Goal: Task Accomplishment & Management: Use online tool/utility

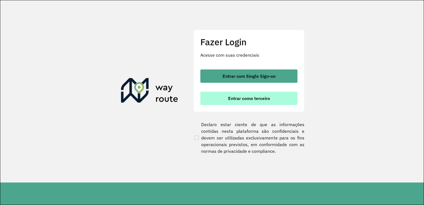
click at [245, 100] on span "Entrar como terceiro" at bounding box center [249, 98] width 42 height 4
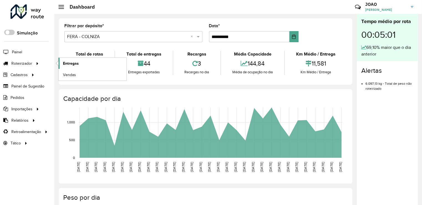
click at [71, 60] on span "Entregas" at bounding box center [71, 63] width 16 height 6
click at [74, 62] on span "Entregas" at bounding box center [71, 63] width 16 height 6
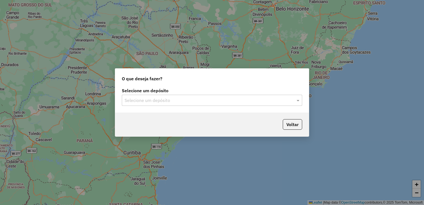
click at [158, 102] on input "text" at bounding box center [207, 100] width 164 height 7
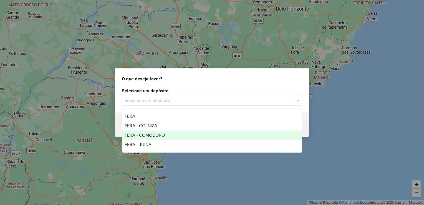
click at [155, 138] on div "FERA - COMODORO" at bounding box center [211, 134] width 179 height 9
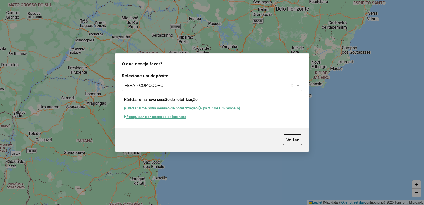
click at [169, 99] on button "Iniciar uma nova sessão de roteirização" at bounding box center [161, 99] width 78 height 9
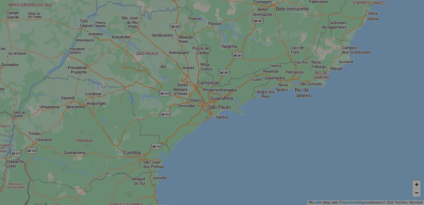
select select "*"
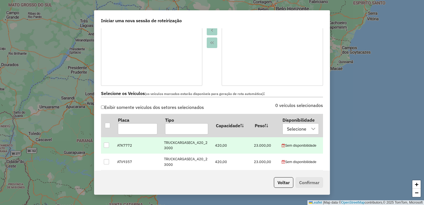
scroll to position [139, 0]
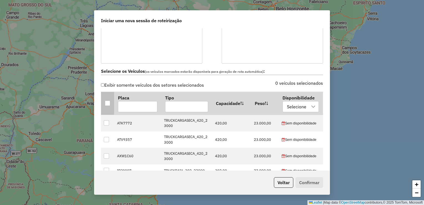
click at [108, 104] on div at bounding box center [107, 102] width 5 height 5
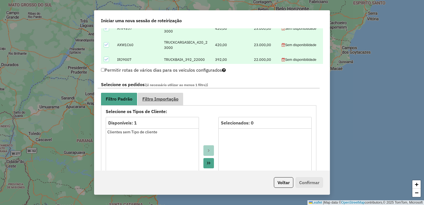
click at [150, 102] on link "Filtro Importação" at bounding box center [160, 99] width 45 height 12
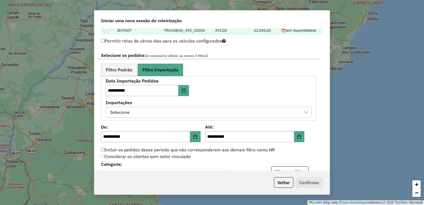
scroll to position [305, 0]
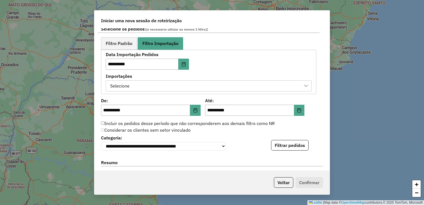
click at [165, 82] on div "Selecione" at bounding box center [204, 85] width 192 height 11
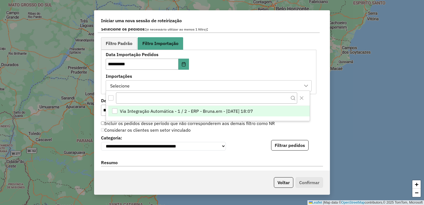
scroll to position [4, 25]
click at [152, 109] on span "Via Integração Automática - 1 / 2 - ERP - Bruna.em - 12/08/2025 18:07" at bounding box center [186, 111] width 133 height 7
drag, startPoint x: 251, startPoint y: 136, endPoint x: 276, endPoint y: 143, distance: 25.7
click at [259, 139] on div "**********" at bounding box center [212, 141] width 222 height 17
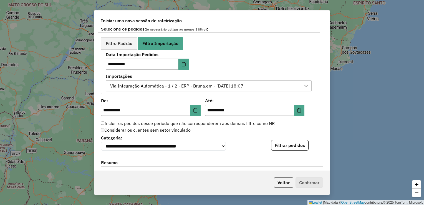
drag, startPoint x: 281, startPoint y: 143, endPoint x: 268, endPoint y: 144, distance: 12.8
click at [281, 143] on button "Filtrar pedidos" at bounding box center [289, 145] width 37 height 11
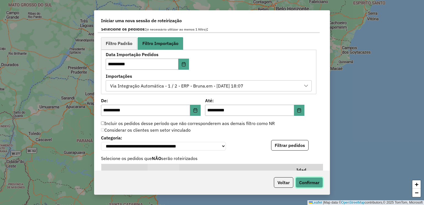
click at [313, 185] on button "Confirmar" at bounding box center [308, 182] width 27 height 11
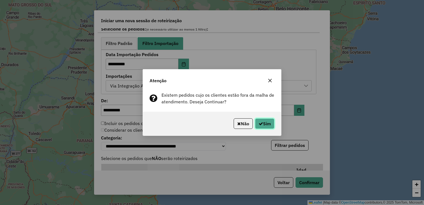
click at [258, 121] on icon "button" at bounding box center [260, 123] width 4 height 4
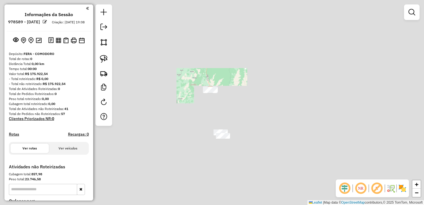
drag, startPoint x: 225, startPoint y: 153, endPoint x: 224, endPoint y: 75, distance: 77.7
click at [224, 75] on div "Janela de atendimento Grade de atendimento Capacidade Transportadoras Veículos …" at bounding box center [212, 102] width 424 height 205
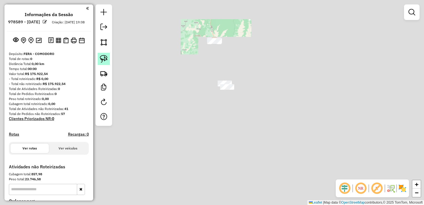
click at [104, 60] on img at bounding box center [104, 59] width 8 height 8
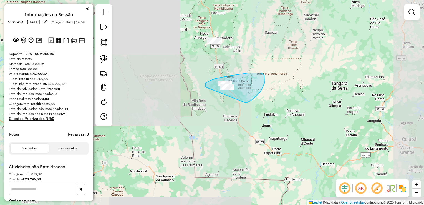
drag, startPoint x: 209, startPoint y: 81, endPoint x: 239, endPoint y: 101, distance: 36.3
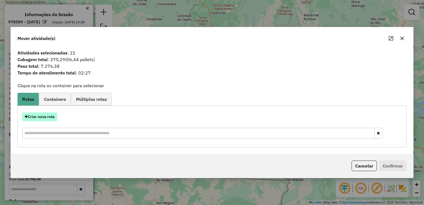
click at [47, 115] on button "Criar nova rota" at bounding box center [39, 116] width 35 height 9
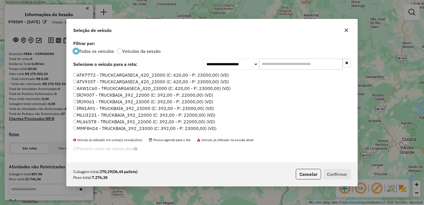
scroll to position [28, 0]
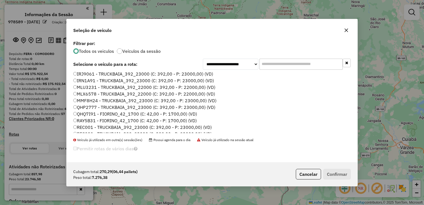
click at [87, 108] on ul "ATK7772 - TRUCKCARGASECA_420_23000 (C: 420,00 - P: 23000,00) (VD) ATV9357 - TRU…" at bounding box center [211, 102] width 277 height 61
click at [87, 107] on label "QHP2777 - TRUCKBAIA_392_23000 (C: 392,00 - P: 23000,00) (VD)" at bounding box center [144, 107] width 142 height 7
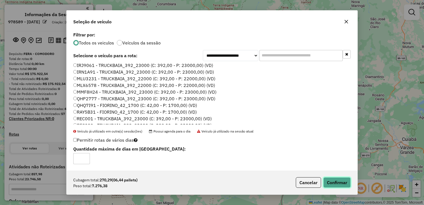
click at [342, 181] on button "Confirmar" at bounding box center [336, 182] width 27 height 11
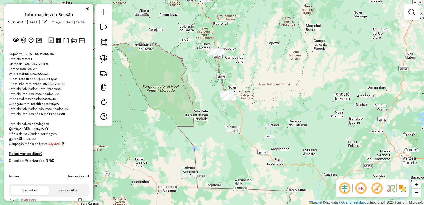
drag, startPoint x: 210, startPoint y: 69, endPoint x: 213, endPoint y: 113, distance: 43.4
click at [213, 115] on div "Janela de atendimento Grade de atendimento Capacidade Transportadoras Veículos …" at bounding box center [212, 102] width 424 height 205
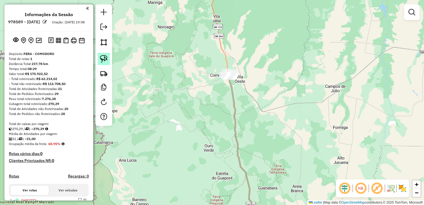
click at [101, 56] on img at bounding box center [104, 59] width 8 height 8
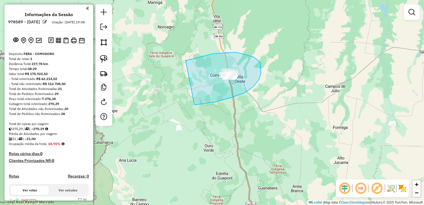
drag, startPoint x: 186, startPoint y: 60, endPoint x: 195, endPoint y: 102, distance: 42.6
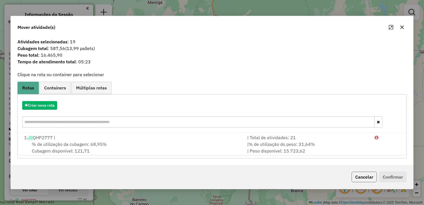
click at [366, 177] on button "Cancelar" at bounding box center [363, 176] width 25 height 11
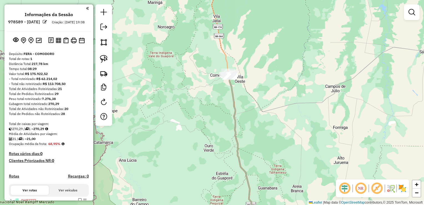
click at [110, 55] on div at bounding box center [103, 64] width 17 height 121
click at [107, 55] on img at bounding box center [104, 59] width 8 height 8
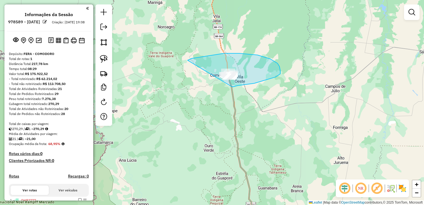
drag, startPoint x: 198, startPoint y: 57, endPoint x: 242, endPoint y: 92, distance: 56.1
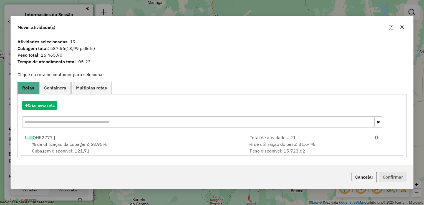
drag, startPoint x: 41, startPoint y: 54, endPoint x: 62, endPoint y: 56, distance: 21.4
click at [62, 56] on span "Peso total : 16.465,90" at bounding box center [211, 55] width 395 height 7
copy span "16.465,90"
click at [361, 179] on button "Cancelar" at bounding box center [363, 176] width 25 height 11
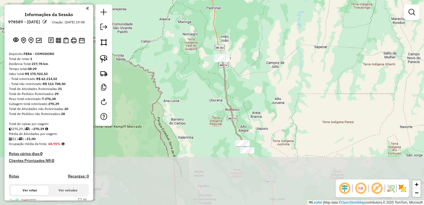
drag, startPoint x: 252, startPoint y: 129, endPoint x: 240, endPoint y: 98, distance: 33.1
click at [240, 98] on div "Janela de atendimento Grade de atendimento Capacidade Transportadoras Veículos …" at bounding box center [212, 102] width 424 height 205
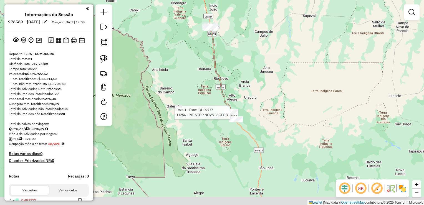
select select "**********"
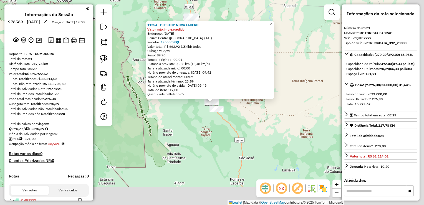
scroll to position [136, 0]
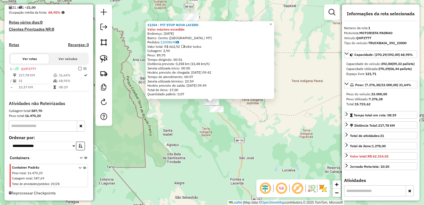
drag, startPoint x: 369, startPoint y: 110, endPoint x: 385, endPoint y: 109, distance: 16.1
click at [385, 101] on div "Peso Utilizado: 7.276,38" at bounding box center [380, 99] width 69 height 5
drag, startPoint x: 385, startPoint y: 109, endPoint x: 375, endPoint y: 109, distance: 10.0
copy strong "7.276,38"
click at [195, 119] on div "11254 - PIT STOP NOVA LACERD Valor máximo excedido Endereço: 16 DE JULHO 561 Ba…" at bounding box center [212, 102] width 424 height 205
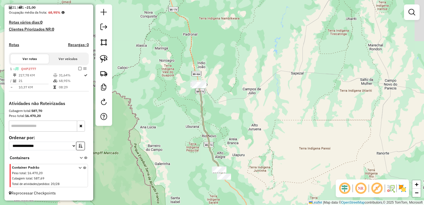
drag, startPoint x: 201, startPoint y: 54, endPoint x: 214, endPoint y: 148, distance: 94.9
click at [214, 150] on div "Janela de atendimento Grade de atendimento Capacidade Transportadoras Veículos …" at bounding box center [212, 102] width 424 height 205
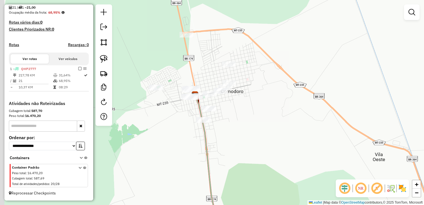
drag, startPoint x: 176, startPoint y: 87, endPoint x: 183, endPoint y: 107, distance: 20.9
click at [183, 118] on div "Janela de atendimento Grade de atendimento Capacidade Transportadoras Veículos …" at bounding box center [212, 102] width 424 height 205
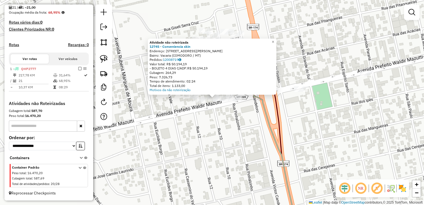
click at [211, 134] on div "Atividade não roteirizada 12745 - Conveniencia skin Endereço: av prefeito Valdi…" at bounding box center [212, 102] width 424 height 205
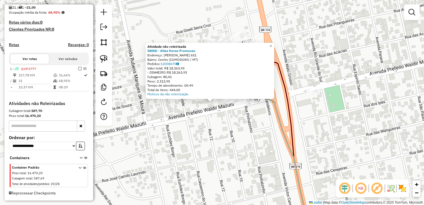
click at [210, 115] on div "Atividade não roteirizada 58000 - Altas Horas Promocao Endereço: Valdir Masutti…" at bounding box center [212, 102] width 424 height 205
click at [203, 119] on div "Atividade não roteirizada 58000 - Altas Horas Promocao Endereço: Valdir Masutti…" at bounding box center [212, 102] width 424 height 205
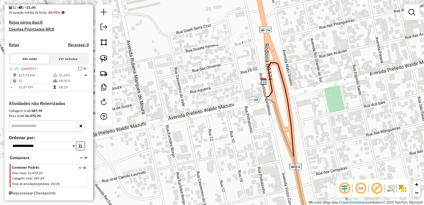
click at [202, 103] on div "Janela de atendimento Grade de atendimento Capacidade Transportadoras Veículos …" at bounding box center [212, 102] width 424 height 205
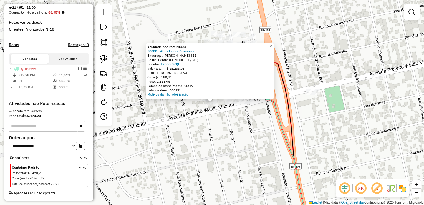
click at [203, 108] on div "Atividade não roteirizada 58000 - Altas Horas Promocao Endereço: Valdir Masutti…" at bounding box center [212, 102] width 424 height 205
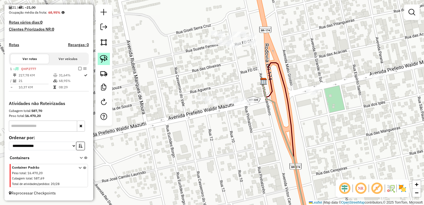
click at [103, 58] on img at bounding box center [104, 59] width 8 height 8
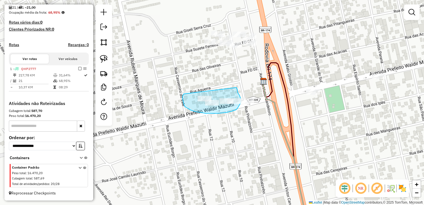
drag, startPoint x: 236, startPoint y: 87, endPoint x: 184, endPoint y: 94, distance: 53.1
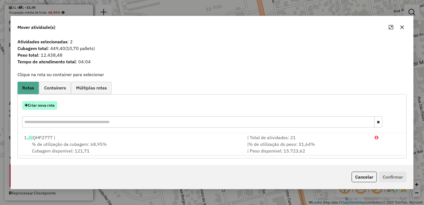
click at [35, 105] on button "Criar nova rota" at bounding box center [39, 105] width 35 height 9
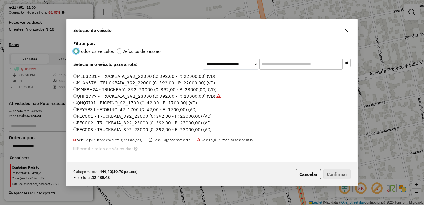
scroll to position [55, 0]
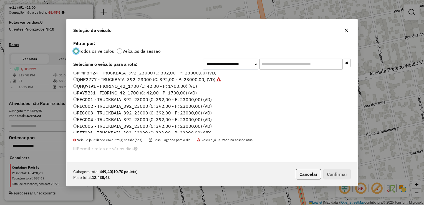
click at [84, 98] on label "REC001 - TRUCKBAIA_392_23000 (C: 392,00 - P: 23000,00) (VD)" at bounding box center [142, 99] width 138 height 7
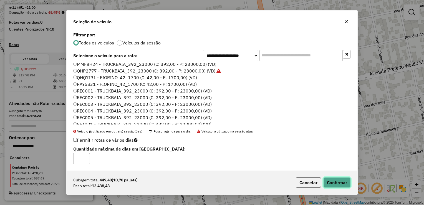
click at [336, 181] on button "Confirmar" at bounding box center [336, 182] width 27 height 11
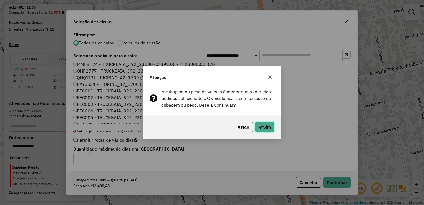
click at [271, 128] on button "Sim" at bounding box center [264, 126] width 19 height 11
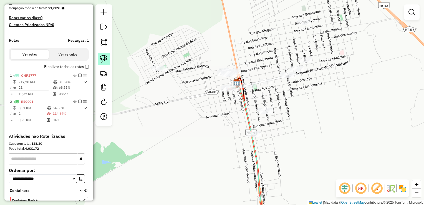
drag, startPoint x: 99, startPoint y: 57, endPoint x: 103, endPoint y: 58, distance: 4.2
click at [99, 57] on link at bounding box center [104, 59] width 12 height 12
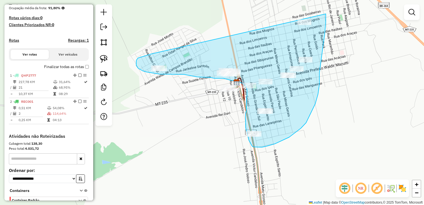
drag, startPoint x: 136, startPoint y: 61, endPoint x: 314, endPoint y: -18, distance: 194.7
click at [314, 0] on html "Aguarde... Pop-up bloqueado! Seu navegador bloqueou automáticamente a abertura …" at bounding box center [212, 102] width 424 height 205
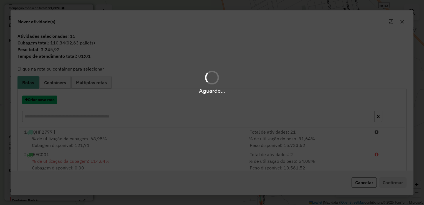
click at [36, 100] on button "Criar nova rota" at bounding box center [39, 99] width 35 height 9
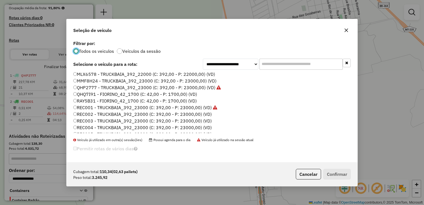
scroll to position [0, 0]
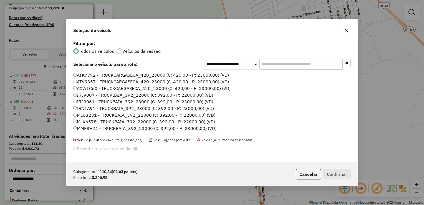
click at [88, 95] on label "IRJ9007 - TRUCKBAIA_392_22000 (C: 392,00 - P: 22000,00) (VD)" at bounding box center [143, 95] width 140 height 7
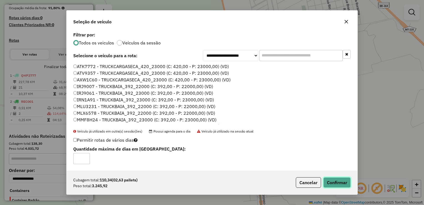
click at [336, 179] on button "Confirmar" at bounding box center [336, 182] width 27 height 11
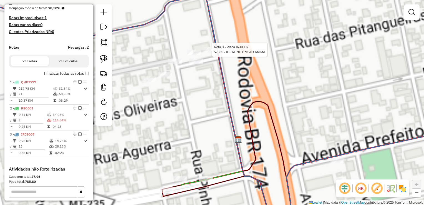
select select "**********"
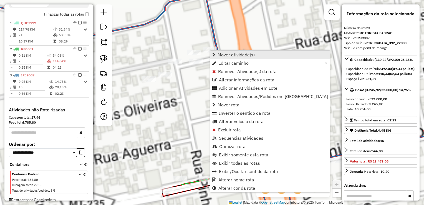
scroll to position [205, 0]
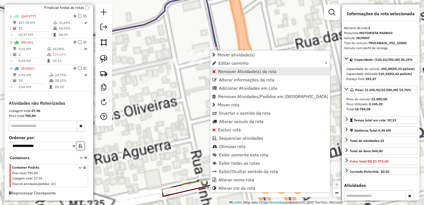
click at [227, 74] on link "Remover Atividade(s) da rota" at bounding box center [270, 71] width 120 height 8
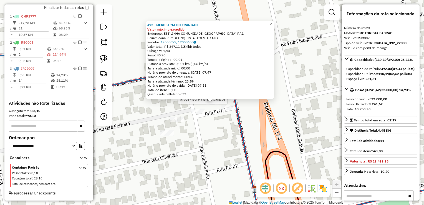
click at [228, 100] on div at bounding box center [229, 97] width 14 height 6
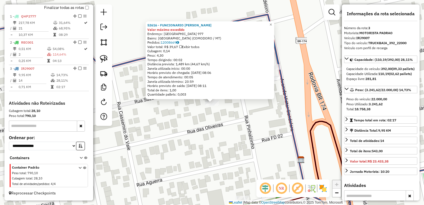
click at [212, 111] on div "52616 - FUNCIONARIO Marcos Valor máximo excedido Endereço: Maranhao 977 Bairro:…" at bounding box center [212, 102] width 424 height 205
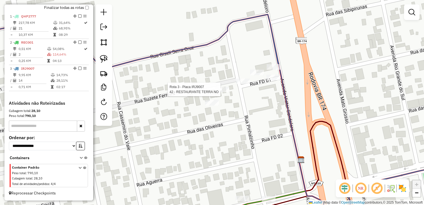
select select "**********"
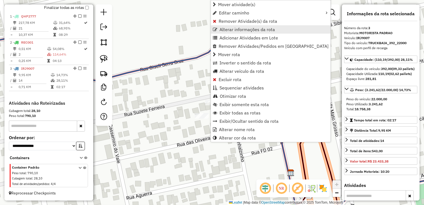
click at [236, 25] on link "Remover Atividade(s) da rota" at bounding box center [271, 21] width 120 height 8
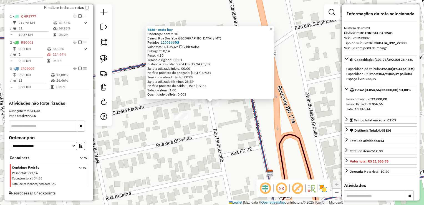
click at [209, 118] on div "4586 - moto boy Endereço: centro 10 Bairro: Rua Dos Ype (COMODORO / MT) Pedidos…" at bounding box center [212, 102] width 424 height 205
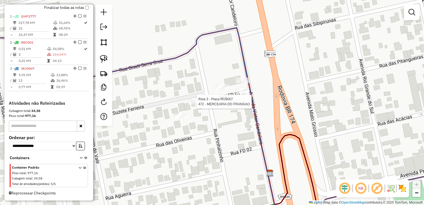
select select "**********"
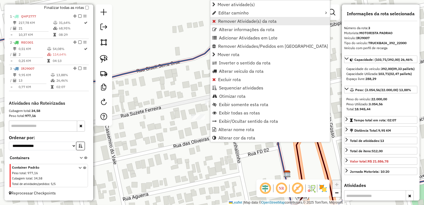
click at [234, 22] on span "Remover Atividade(s) da rota" at bounding box center [247, 21] width 59 height 4
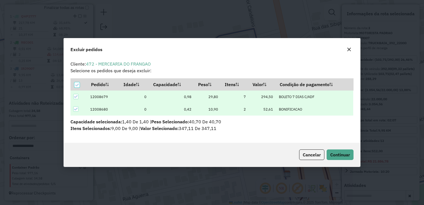
scroll to position [3, 2]
click at [334, 152] on span "Continuar" at bounding box center [340, 155] width 20 height 6
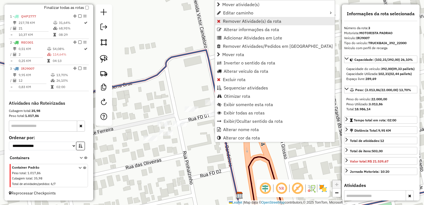
click at [241, 22] on span "Remover Atividade(s) da rota" at bounding box center [252, 21] width 59 height 4
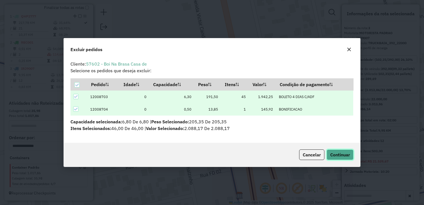
click at [334, 153] on span "Continuar" at bounding box center [340, 155] width 20 height 6
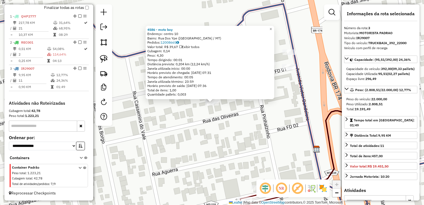
click at [214, 135] on div "4586 - moto boy Endereço: centro 10 Bairro: Rua Dos Ype (COMODORO / MT) Pedidos…" at bounding box center [212, 102] width 424 height 205
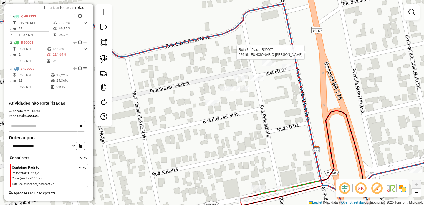
select select "**********"
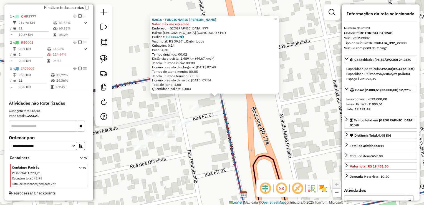
drag, startPoint x: 198, startPoint y: 137, endPoint x: 211, endPoint y: 119, distance: 22.4
click at [205, 128] on div "52616 - FUNCIONARIO Marcos Valor máximo excedido Endereço: Maranhao 977 Bairro:…" at bounding box center [212, 102] width 424 height 205
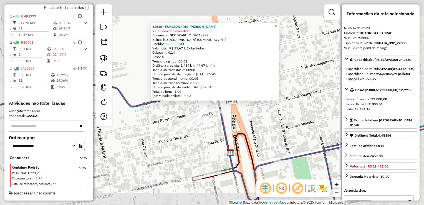
drag, startPoint x: 212, startPoint y: 138, endPoint x: 211, endPoint y: 131, distance: 7.1
click at [211, 135] on div "52616 - FUNCIONARIO Marcos Valor máximo excedido Endereço: Maranhao 977 Bairro:…" at bounding box center [212, 102] width 424 height 205
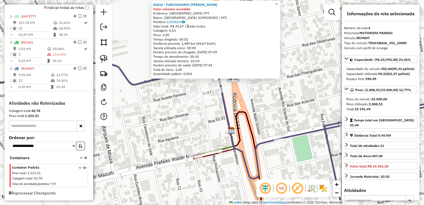
drag, startPoint x: 214, startPoint y: 116, endPoint x: 227, endPoint y: 76, distance: 41.6
click at [227, 76] on div "52616 - FUNCIONARIO Marcos Valor máximo excedido Endereço: Maranhao 977 Bairro:…" at bounding box center [212, 102] width 424 height 205
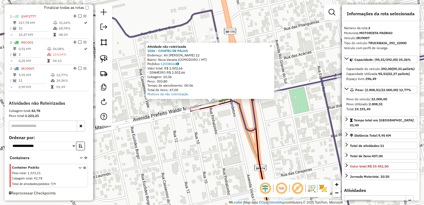
drag, startPoint x: 177, startPoint y: 129, endPoint x: 175, endPoint y: 127, distance: 3.6
click at [176, 128] on div "Atividade não roteirizada 1026 - CHAPEU DE PALHA Endereço: AV VQLDIR MAZZUTTI 1…" at bounding box center [212, 102] width 424 height 205
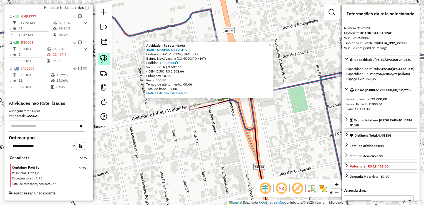
click at [106, 60] on img at bounding box center [104, 59] width 8 height 8
drag, startPoint x: 215, startPoint y: 97, endPoint x: 226, endPoint y: 98, distance: 11.1
click at [5, 16] on div "Atividade não roteirizada 1026 - CHAPEU DE PALHA Endereço: AV VQLDIR MAZZUTTI 1…" at bounding box center [5, 16] width 0 height 0
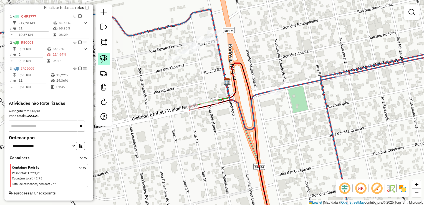
click at [101, 62] on img at bounding box center [104, 59] width 8 height 8
drag, startPoint x: 209, startPoint y: 92, endPoint x: 224, endPoint y: 100, distance: 17.0
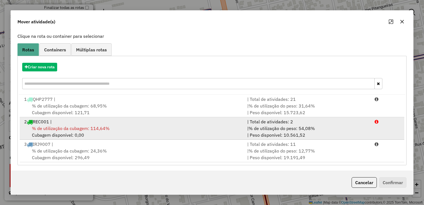
scroll to position [33, 0]
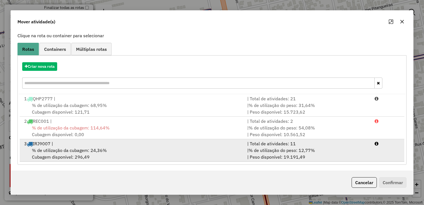
drag, startPoint x: 110, startPoint y: 147, endPoint x: 116, endPoint y: 145, distance: 7.3
click at [110, 147] on div "% de utilização da cubagem: 24,36% Cubagem disponível: 296,49" at bounding box center [132, 153] width 223 height 13
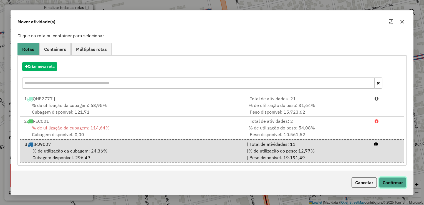
click at [387, 180] on button "Confirmar" at bounding box center [392, 182] width 27 height 11
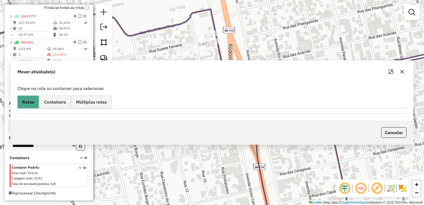
scroll to position [0, 0]
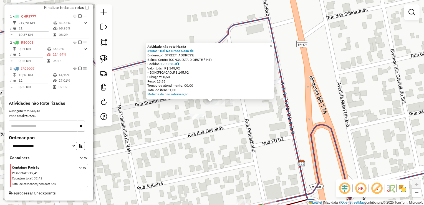
click at [209, 110] on div "Atividade não roteirizada 57602 - Boi Na Brasa Casa de Endereço: R das Jabutica…" at bounding box center [212, 102] width 424 height 205
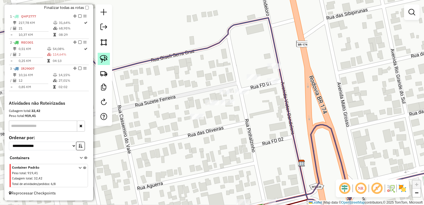
click at [107, 57] on img at bounding box center [104, 59] width 8 height 8
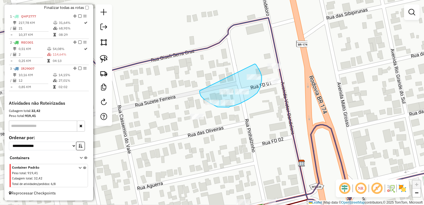
drag, startPoint x: 255, startPoint y: 64, endPoint x: 199, endPoint y: 91, distance: 61.4
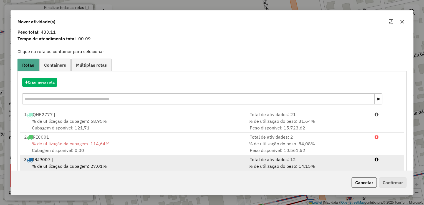
scroll to position [33, 0]
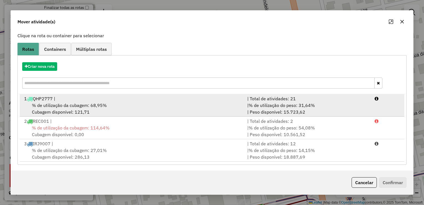
click at [101, 108] on span "% de utilização da cubagem: 68,95%" at bounding box center [69, 105] width 75 height 6
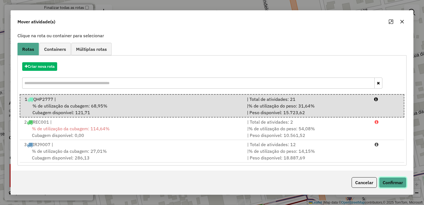
click at [396, 178] on button "Confirmar" at bounding box center [392, 182] width 27 height 11
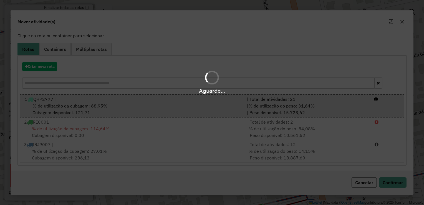
click at [396, 179] on div "Aguarde..." at bounding box center [212, 102] width 424 height 205
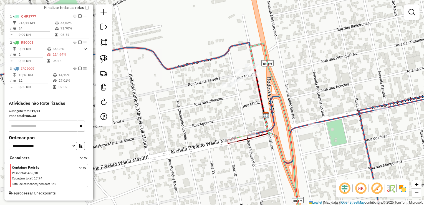
drag, startPoint x: 257, startPoint y: 115, endPoint x: 228, endPoint y: 77, distance: 48.1
click at [229, 77] on div "Janela de atendimento Grade de atendimento Capacidade Transportadoras Veículos …" at bounding box center [212, 102] width 424 height 205
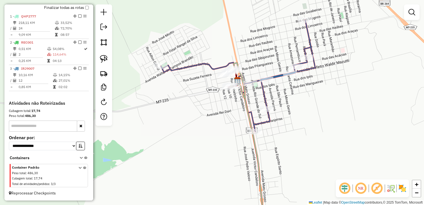
drag, startPoint x: 220, startPoint y: 131, endPoint x: 232, endPoint y: 101, distance: 32.2
click at [232, 103] on div "Janela de atendimento Grade de atendimento Capacidade Transportadoras Veículos …" at bounding box center [212, 102] width 424 height 205
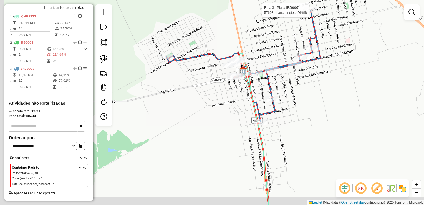
select select "**********"
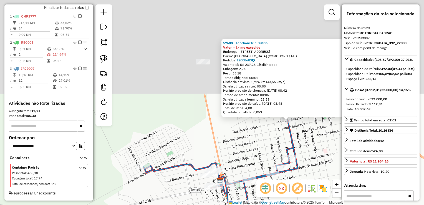
drag, startPoint x: 174, startPoint y: 105, endPoint x: 250, endPoint y: 124, distance: 78.5
click at [250, 124] on div "57608 - Lanchonete e Distrib Valor máximo excedido Endereço: Rua Ceara 791 Bair…" at bounding box center [212, 102] width 424 height 205
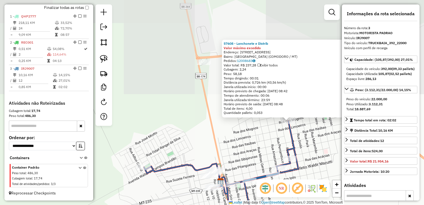
click at [236, 127] on div "57608 - Lanchonete e Distrib Valor máximo excedido Endereço: Rua Ceara 791 Bair…" at bounding box center [212, 102] width 424 height 205
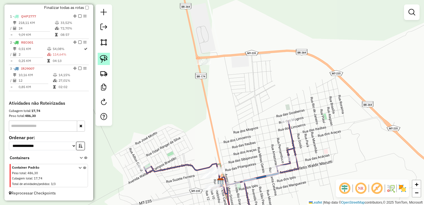
click at [105, 54] on link at bounding box center [104, 59] width 12 height 12
drag, startPoint x: 195, startPoint y: 47, endPoint x: 221, endPoint y: 60, distance: 29.0
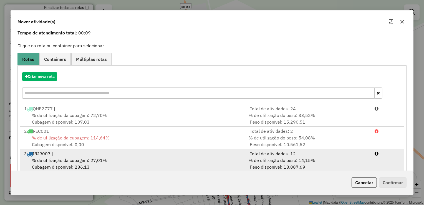
scroll to position [33, 0]
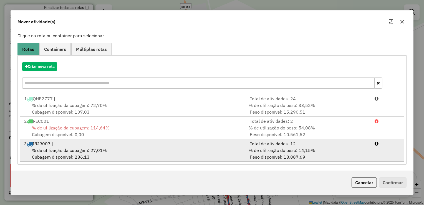
click at [87, 145] on div "3 IRJ9007 |" at bounding box center [132, 143] width 223 height 7
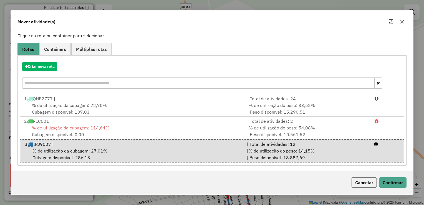
click at [376, 179] on div "Cancelar Confirmar" at bounding box center [377, 182] width 57 height 11
click at [385, 178] on button "Confirmar" at bounding box center [392, 182] width 27 height 11
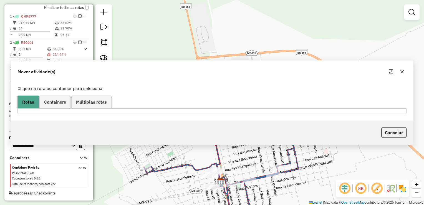
scroll to position [0, 0]
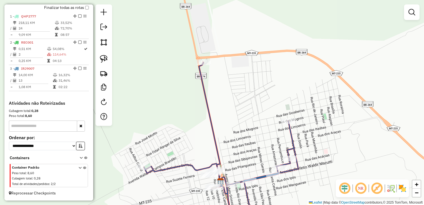
select select "**********"
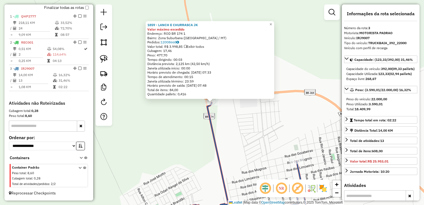
drag, startPoint x: 208, startPoint y: 127, endPoint x: 219, endPoint y: 54, distance: 74.0
click at [219, 54] on div "1859 - LANCH E CHURRASCA JK Valor máximo excedido Endereço: ROD BR 174 1 Bairro…" at bounding box center [212, 102] width 424 height 205
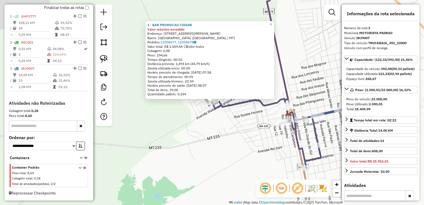
click at [212, 133] on div "1 - BAR PROMOCAO CIDADE Valor máximo excedido Endereço: RUA CLARICE VARESCHINI …" at bounding box center [212, 102] width 424 height 205
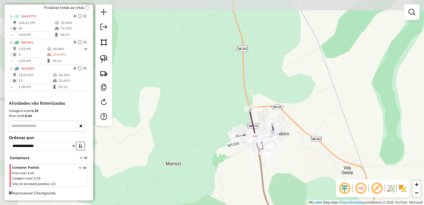
drag, startPoint x: 248, startPoint y: 95, endPoint x: 235, endPoint y: 65, distance: 31.7
click at [235, 65] on div "Janela de atendimento Grade de atendimento Capacidade Transportadoras Veículos …" at bounding box center [212, 102] width 424 height 205
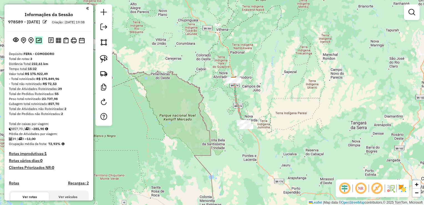
click at [37, 43] on img at bounding box center [39, 40] width 6 height 5
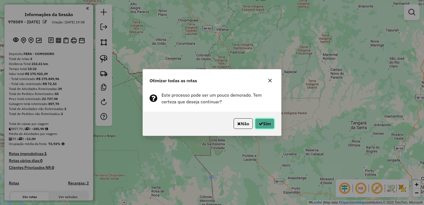
click at [258, 122] on icon "button" at bounding box center [260, 123] width 4 height 4
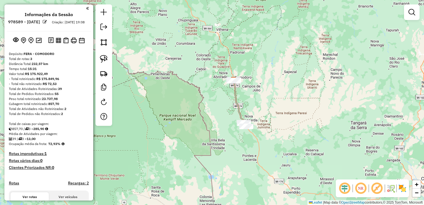
click at [279, 89] on div "Janela de atendimento Grade de atendimento Capacidade Transportadoras Veículos …" at bounding box center [212, 102] width 424 height 205
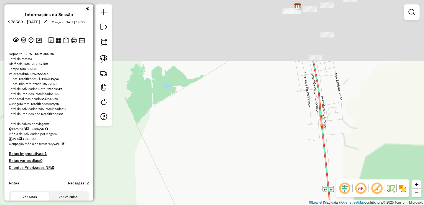
drag, startPoint x: 263, startPoint y: 60, endPoint x: 173, endPoint y: 139, distance: 119.5
click at [166, 147] on div "Janela de atendimento Grade de atendimento Capacidade Transportadoras Veículos …" at bounding box center [212, 102] width 424 height 205
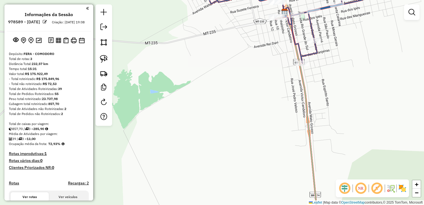
drag, startPoint x: 196, startPoint y: 154, endPoint x: 183, endPoint y: 163, distance: 15.6
click at [183, 163] on div "Janela de atendimento Grade de atendimento Capacidade Transportadoras Veículos …" at bounding box center [212, 102] width 424 height 205
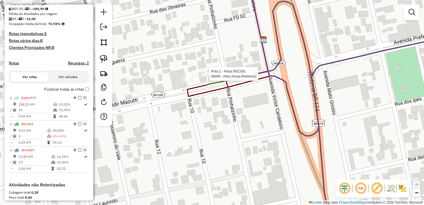
select select "**********"
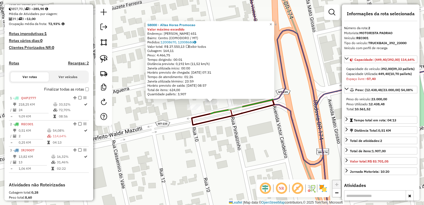
scroll to position [205, 0]
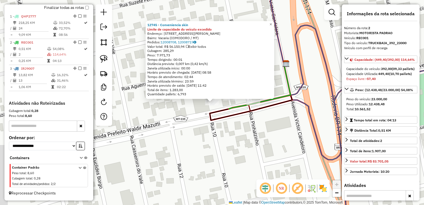
click at [194, 112] on div "12745 - Conveniencia skin Limite de capacidade do veículo excedido Endereço: av…" at bounding box center [212, 102] width 424 height 205
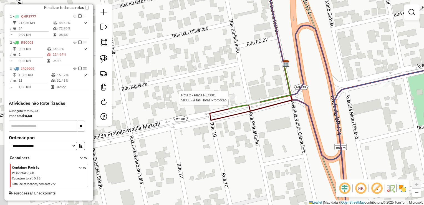
select select "**********"
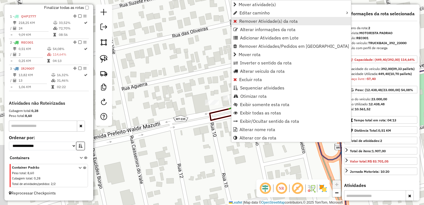
click at [250, 22] on span "Remover Atividade(s) da rota" at bounding box center [268, 21] width 59 height 4
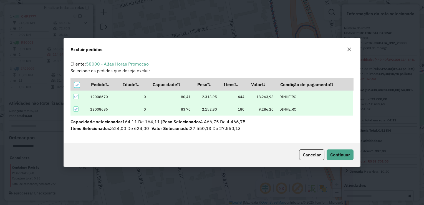
scroll to position [0, 0]
click at [337, 148] on div "Cancelar Continuar" at bounding box center [212, 155] width 296 height 24
click at [335, 150] on button "Continuar" at bounding box center [339, 154] width 27 height 11
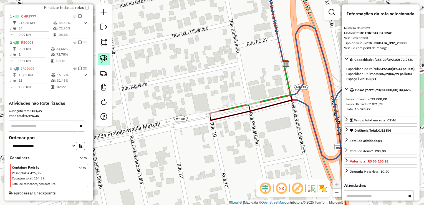
drag, startPoint x: 100, startPoint y: 56, endPoint x: 106, endPoint y: 61, distance: 8.1
click at [100, 56] on link at bounding box center [104, 59] width 12 height 12
drag, startPoint x: 188, startPoint y: 109, endPoint x: 186, endPoint y: 120, distance: 11.1
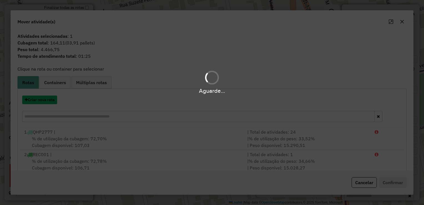
click at [43, 100] on button "Criar nova rota" at bounding box center [39, 99] width 35 height 9
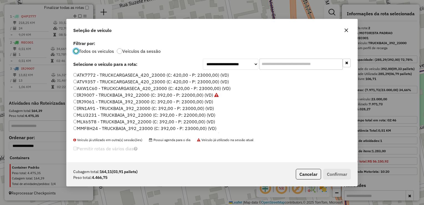
scroll to position [55, 0]
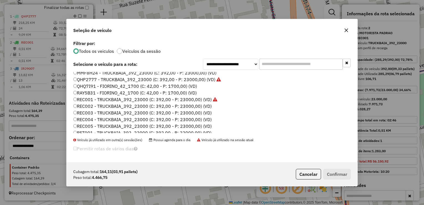
click at [83, 108] on label "REC002 - TRUCKBAIA_392_23000 (C: 392,00 - P: 23000,00) (VD)" at bounding box center [142, 106] width 138 height 7
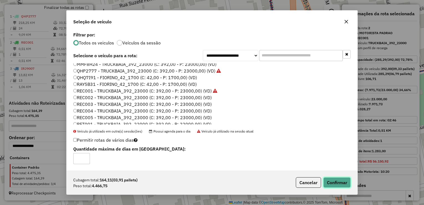
click at [334, 178] on button "Confirmar" at bounding box center [336, 182] width 27 height 11
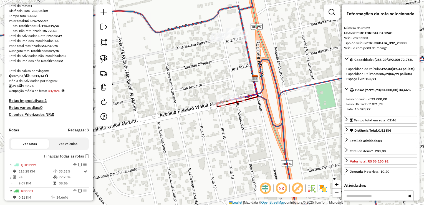
scroll to position [0, 0]
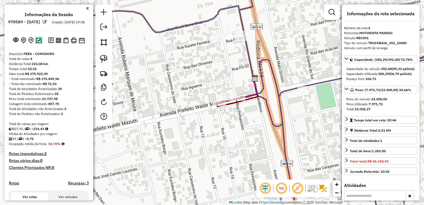
click at [38, 43] on img at bounding box center [39, 40] width 6 height 5
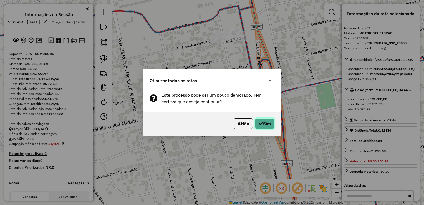
click at [259, 123] on icon "button" at bounding box center [260, 123] width 4 height 4
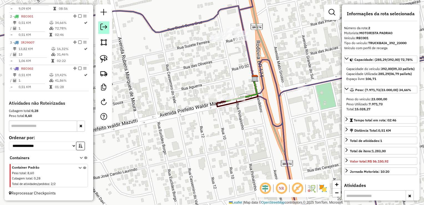
scroll to position [232, 0]
drag, startPoint x: 100, startPoint y: 28, endPoint x: 108, endPoint y: 33, distance: 9.7
click at [100, 28] on link at bounding box center [103, 27] width 11 height 12
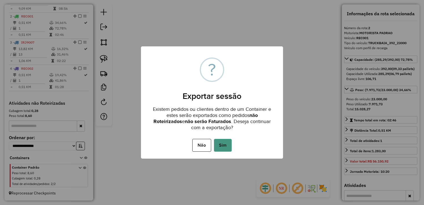
click at [223, 145] on button "Sim" at bounding box center [223, 145] width 18 height 13
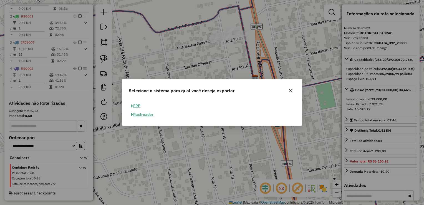
click at [136, 105] on button "ERP" at bounding box center [136, 105] width 14 height 9
select select "**"
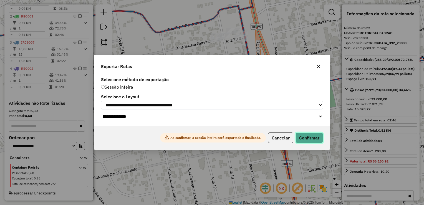
click at [301, 136] on button "Confirmar" at bounding box center [308, 137] width 27 height 11
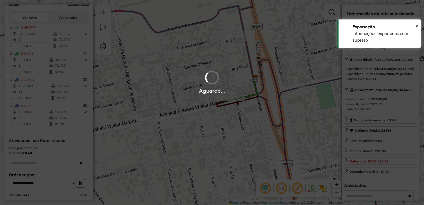
scroll to position [223, 0]
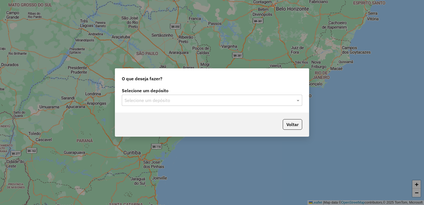
click at [155, 101] on input "text" at bounding box center [207, 100] width 164 height 7
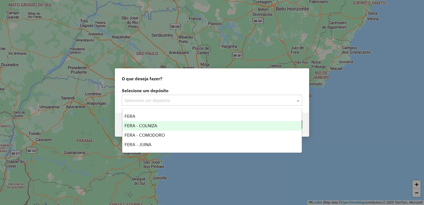
click at [158, 125] on div "FERA - COLNIZA" at bounding box center [211, 125] width 179 height 9
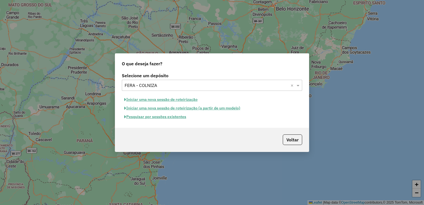
click at [165, 98] on button "Iniciar uma nova sessão de roteirização" at bounding box center [161, 99] width 78 height 9
select select "*"
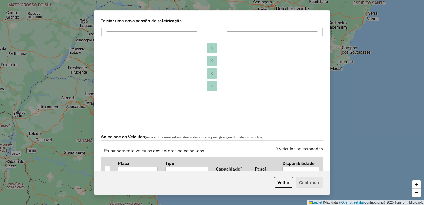
scroll to position [111, 0]
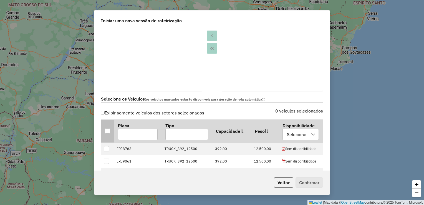
click at [108, 128] on th at bounding box center [107, 130] width 13 height 23
click at [108, 130] on div at bounding box center [107, 130] width 5 height 5
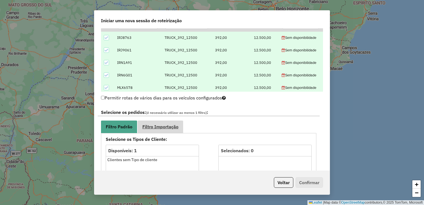
click at [155, 128] on span "Filtro Importação" at bounding box center [160, 126] width 36 height 4
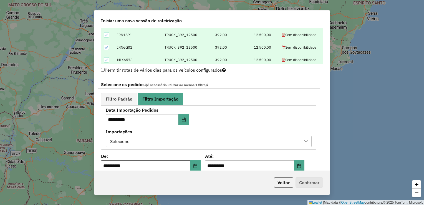
scroll to position [305, 0]
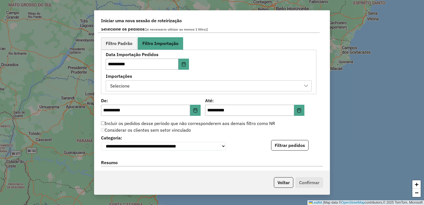
click at [274, 88] on div "Selecione" at bounding box center [204, 85] width 192 height 11
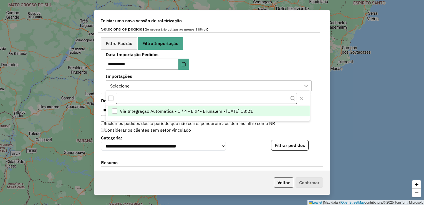
scroll to position [4, 25]
click at [219, 110] on span "Via Integração Automática - 1 / 4 - ERP - Bruna.em - [DATE] 18:21" at bounding box center [186, 111] width 133 height 7
drag, startPoint x: 308, startPoint y: 145, endPoint x: 299, endPoint y: 145, distance: 9.2
click at [305, 145] on div "**********" at bounding box center [212, 141] width 222 height 17
click at [293, 145] on button "Filtrar pedidos" at bounding box center [289, 145] width 37 height 11
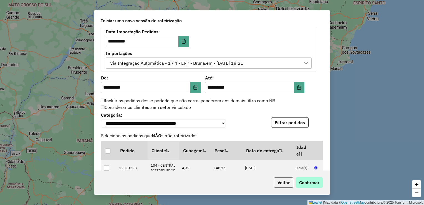
scroll to position [333, 0]
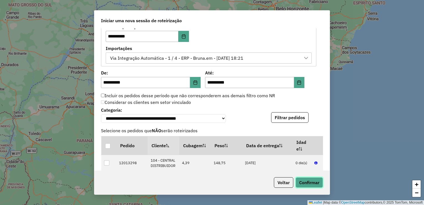
click at [306, 181] on button "Confirmar" at bounding box center [308, 182] width 27 height 11
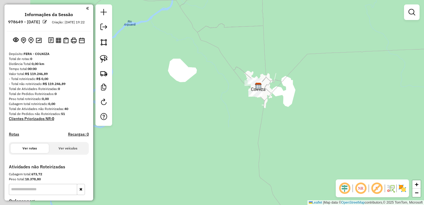
drag, startPoint x: 281, startPoint y: 111, endPoint x: 275, endPoint y: 103, distance: 9.5
click at [283, 107] on div "Janela de atendimento Grade de atendimento Capacidade Transportadoras Veículos …" at bounding box center [212, 102] width 424 height 205
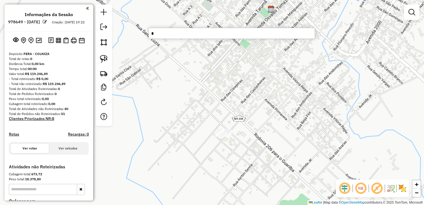
type input "**"
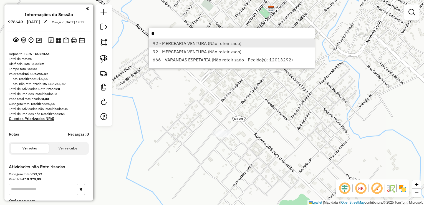
click at [188, 46] on li "92 - MERCEARIA VENTURA (Não roteirizado)" at bounding box center [232, 43] width 166 height 8
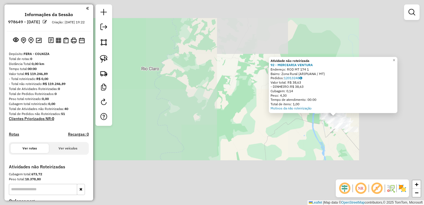
click at [384, 136] on div "Atividade não roteirizada 92 - MERCEARIA VENTURA Endereço: ROD MT 174 1 Bairro:…" at bounding box center [212, 102] width 424 height 205
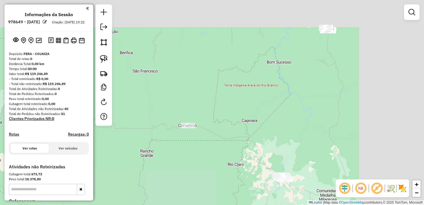
drag, startPoint x: 363, startPoint y: 84, endPoint x: 276, endPoint y: 139, distance: 103.2
click at [276, 139] on div "Janela de atendimento Grade de atendimento Capacidade Transportadoras Veículos …" at bounding box center [212, 102] width 424 height 205
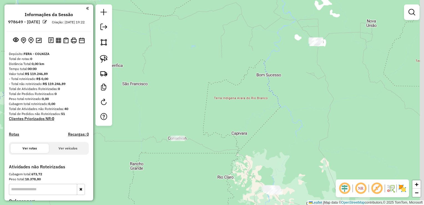
drag, startPoint x: 331, startPoint y: 73, endPoint x: 294, endPoint y: 106, distance: 49.3
click at [294, 106] on div "Janela de atendimento Grade de atendimento Capacidade Transportadoras Veículos …" at bounding box center [212, 102] width 424 height 205
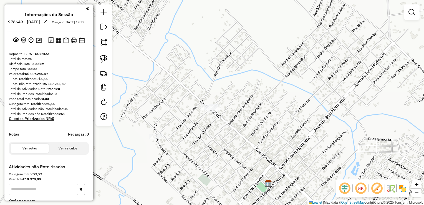
drag, startPoint x: 216, startPoint y: 140, endPoint x: 262, endPoint y: 102, distance: 59.5
click at [269, 111] on div "Janela de atendimento Grade de atendimento Capacidade Transportadoras Veículos …" at bounding box center [212, 102] width 424 height 205
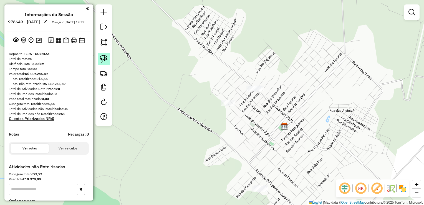
click at [101, 53] on link at bounding box center [104, 59] width 12 height 12
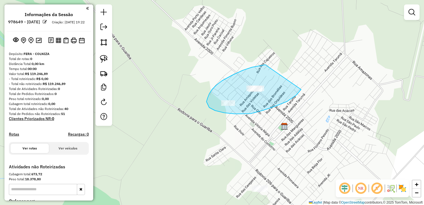
drag, startPoint x: 222, startPoint y: 80, endPoint x: 302, endPoint y: 78, distance: 79.6
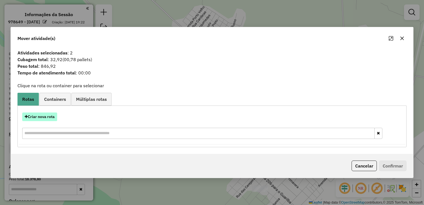
click at [40, 116] on button "Criar nova rota" at bounding box center [39, 116] width 35 height 9
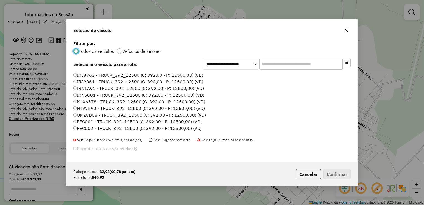
scroll to position [3, 2]
click at [84, 113] on label "OMZ8D08 - TRUCK_392_12500 (C: 392,00 - P: 12500,00) (VD)" at bounding box center [139, 114] width 133 height 7
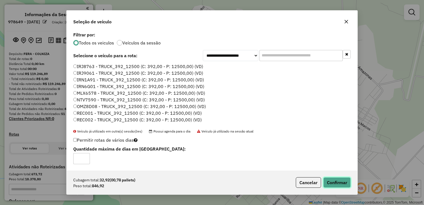
click at [338, 180] on button "Confirmar" at bounding box center [336, 182] width 27 height 11
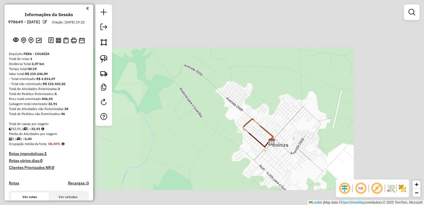
drag, startPoint x: 268, startPoint y: 163, endPoint x: 268, endPoint y: 90, distance: 73.2
click at [268, 91] on div "Janela de atendimento Grade de atendimento Capacidade Transportadoras Veículos …" at bounding box center [212, 102] width 424 height 205
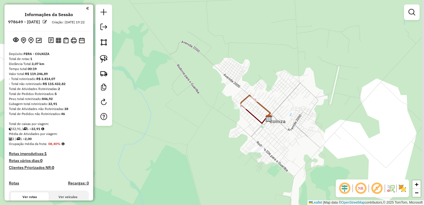
drag, startPoint x: 281, startPoint y: 143, endPoint x: 279, endPoint y: 59, distance: 83.8
click at [279, 60] on div "Janela de atendimento Grade de atendimento Capacidade Transportadoras Veículos …" at bounding box center [212, 102] width 424 height 205
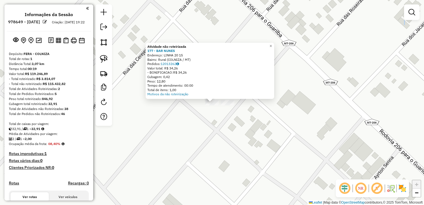
click at [199, 120] on div "Atividade não roteirizada 177 - BAR NUNES Endereço: LINHA 20 15 Bairro: Rural (…" at bounding box center [212, 102] width 424 height 205
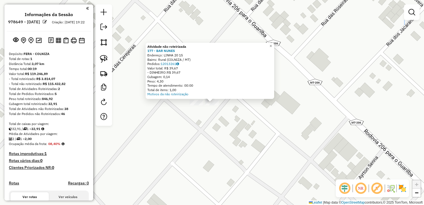
drag, startPoint x: 219, startPoint y: 114, endPoint x: 214, endPoint y: 105, distance: 9.8
click at [216, 113] on div "Atividade não roteirizada 177 - BAR NUNES Endereço: LINHA 20 15 Bairro: Rural (…" at bounding box center [212, 102] width 424 height 205
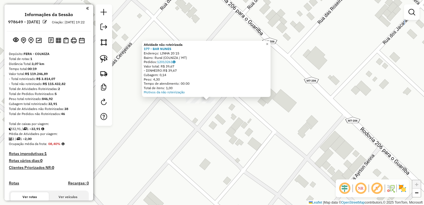
click at [211, 106] on div "Atividade não roteirizada 177 - BAR NUNES Endereço: LINHA 20 15 Bairro: Rural (…" at bounding box center [212, 102] width 424 height 205
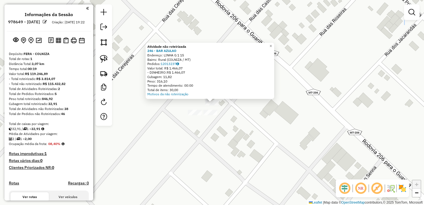
click at [175, 115] on div "Atividade não roteirizada 246 - BAR AZULAO Endereço: LINHA G 1 15 Bairro: Rural…" at bounding box center [212, 102] width 424 height 205
click at [107, 58] on img at bounding box center [104, 59] width 8 height 8
drag, startPoint x: 233, startPoint y: 93, endPoint x: 200, endPoint y: 125, distance: 45.9
click at [200, 125] on div "Atividade não roteirizada 246 - BAR AZULAO Endereço: LINHA G 1 15 Bairro: Rural…" at bounding box center [212, 102] width 424 height 205
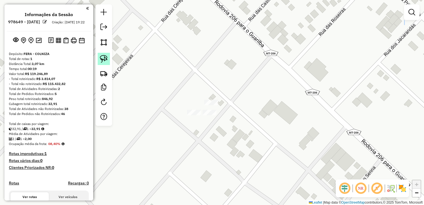
click at [106, 59] on img at bounding box center [104, 59] width 8 height 8
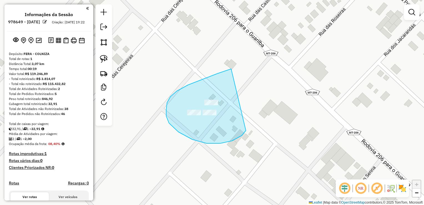
drag, startPoint x: 217, startPoint y: 73, endPoint x: 241, endPoint y: 106, distance: 39.9
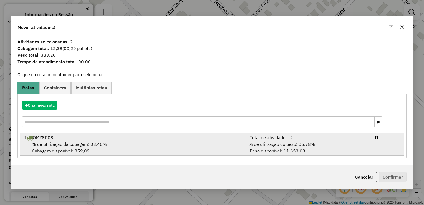
click at [108, 147] on div "% de utilização da cubagem: 08,40% Cubagem disponível: 359,09" at bounding box center [132, 147] width 223 height 13
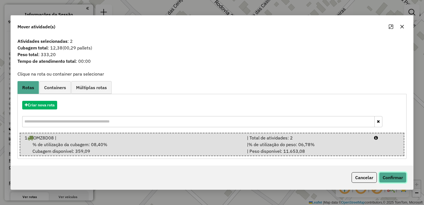
click at [384, 172] on button "Confirmar" at bounding box center [392, 177] width 27 height 11
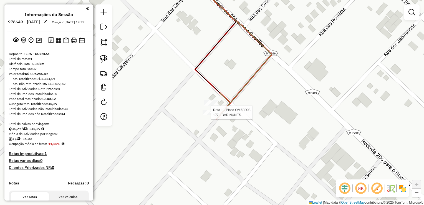
select select "**********"
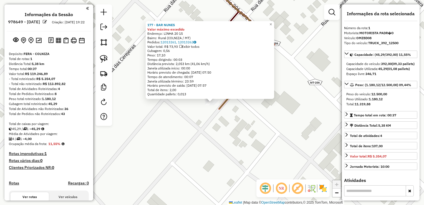
scroll to position [143, 0]
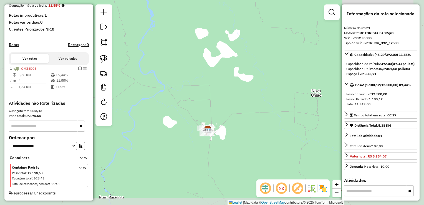
click at [205, 163] on div "Janela de atendimento Grade de atendimento Capacidade Transportadoras Veículos …" at bounding box center [212, 102] width 424 height 205
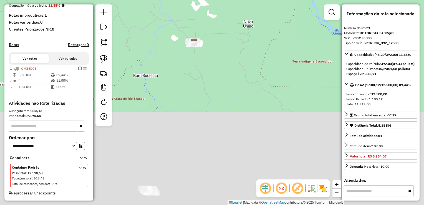
drag, startPoint x: 204, startPoint y: 173, endPoint x: 192, endPoint y: 45, distance: 128.7
click at [192, 52] on div "Janela de atendimento Grade de atendimento Capacidade Transportadoras Veículos …" at bounding box center [212, 102] width 424 height 205
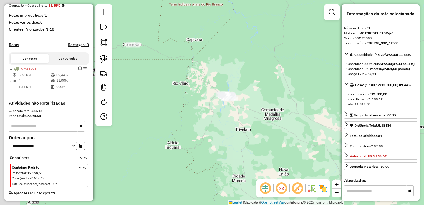
drag, startPoint x: 165, startPoint y: 111, endPoint x: 232, endPoint y: 112, distance: 67.4
click at [241, 117] on div "Janela de atendimento Grade de atendimento Capacidade Transportadoras Veículos …" at bounding box center [212, 102] width 424 height 205
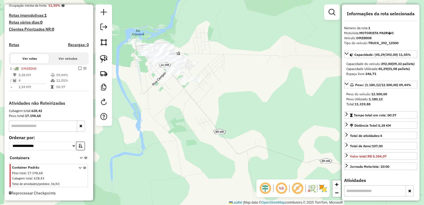
drag, startPoint x: 172, startPoint y: 99, endPoint x: 228, endPoint y: 134, distance: 65.6
click at [228, 134] on div "Janela de atendimento Grade de atendimento Capacidade Transportadoras Veículos …" at bounding box center [212, 102] width 424 height 205
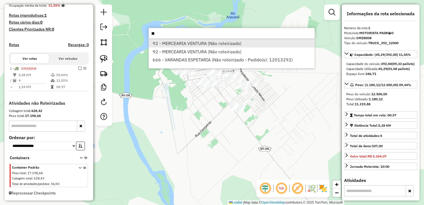
type input "**"
click at [211, 40] on li "92 - MERCEARIA VENTURA (Não roteirizado)" at bounding box center [232, 43] width 166 height 8
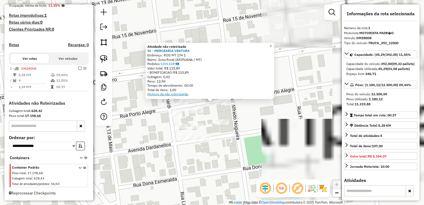
drag, startPoint x: 239, startPoint y: 118, endPoint x: 189, endPoint y: 93, distance: 56.3
click at [239, 118] on div "Atividade não roteirizada 92 - MERCEARIA VENTURA Endereço: ROD MT 174 1 Bairro:…" at bounding box center [212, 102] width 424 height 205
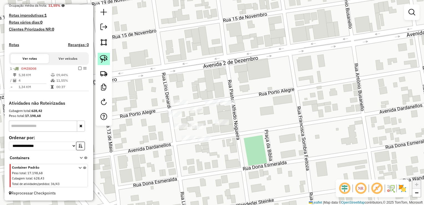
click at [109, 57] on link at bounding box center [104, 59] width 12 height 12
click at [229, 101] on div "Janela de atendimento Grade de atendimento Capacidade Transportadoras Veículos …" at bounding box center [212, 102] width 424 height 205
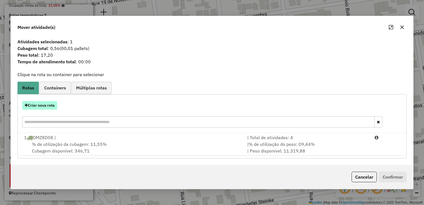
click at [48, 106] on button "Criar nova rota" at bounding box center [39, 105] width 35 height 9
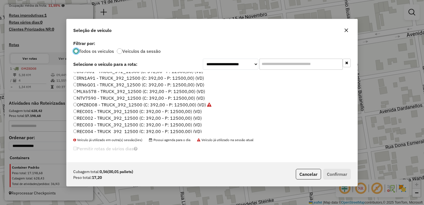
scroll to position [28, 0]
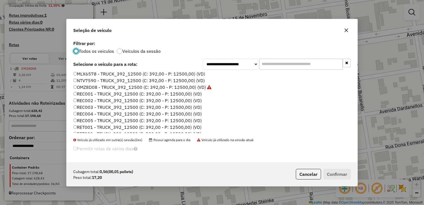
click at [84, 125] on label "RET001 - TRUCK_392_12500 (C: 392,00 - P: 12500,00) (VD)" at bounding box center [137, 127] width 128 height 7
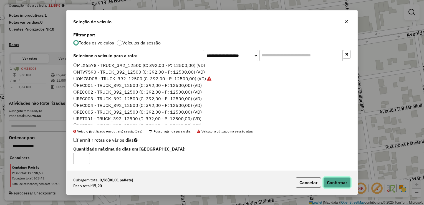
click at [333, 180] on button "Confirmar" at bounding box center [336, 182] width 27 height 11
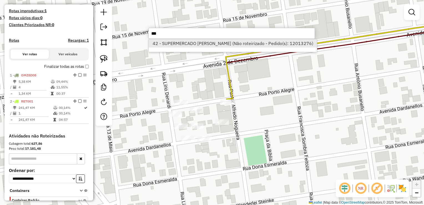
type input "***"
click at [183, 40] on li "42 - SUPERMERCADO [PERSON_NAME] (Não roteirizado - Pedido(s): 12013276)" at bounding box center [233, 43] width 168 height 8
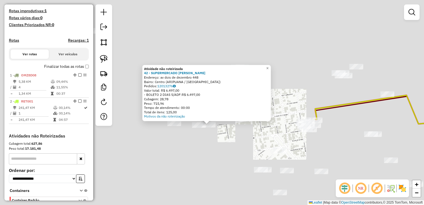
drag, startPoint x: 286, startPoint y: 141, endPoint x: 213, endPoint y: 148, distance: 73.0
click at [213, 148] on div "Atividade não roteirizada 42 - SUPERMERCADO [PERSON_NAME]: av dois de dezembro …" at bounding box center [212, 102] width 424 height 205
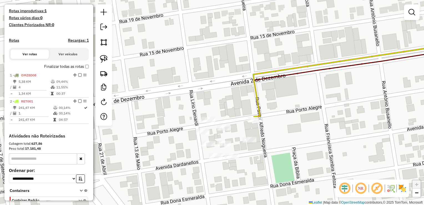
click at [250, 128] on div "Atividade não roteirizada 42 - SUPERMERCADO [PERSON_NAME]: av dois de dezembro …" at bounding box center [212, 102] width 424 height 205
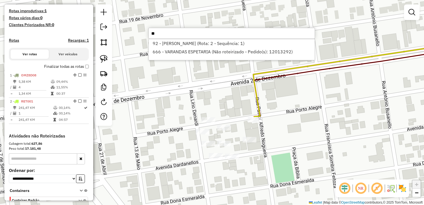
type input "*"
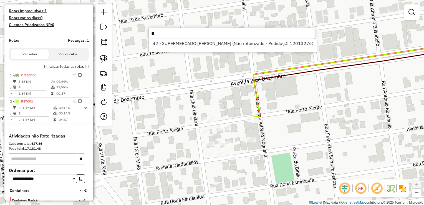
type input "*"
type input "***"
click at [170, 42] on li "123 - BAR DO [PERSON_NAME] (Não roteirizado)" at bounding box center [232, 43] width 166 height 8
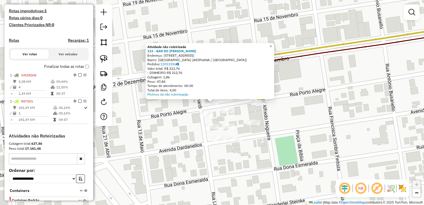
click at [164, 130] on div "Atividade não roteirizada 123 - BAR DO [PERSON_NAME]: [STREET_ADDRESS] Pedidos:…" at bounding box center [212, 102] width 424 height 205
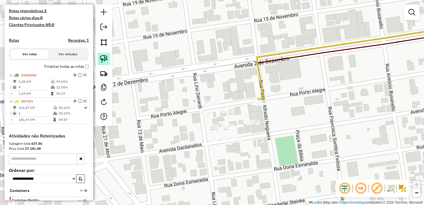
click at [108, 61] on link at bounding box center [104, 59] width 12 height 12
drag, startPoint x: 203, startPoint y: 97, endPoint x: 193, endPoint y: 106, distance: 13.2
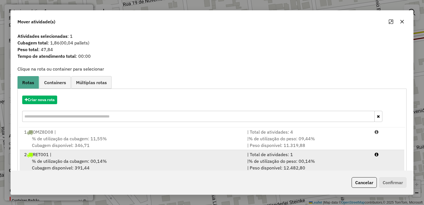
click at [64, 164] on div "% de utilização da cubagem: 00,14% Cubagem disponível: 391,44" at bounding box center [132, 164] width 223 height 13
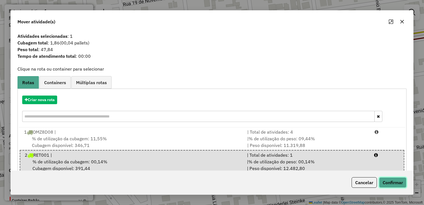
click at [391, 186] on button "Confirmar" at bounding box center [392, 182] width 27 height 11
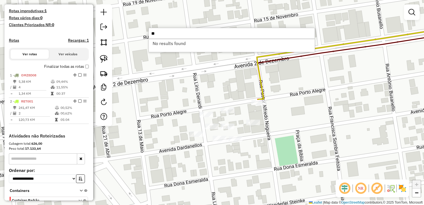
type input "*"
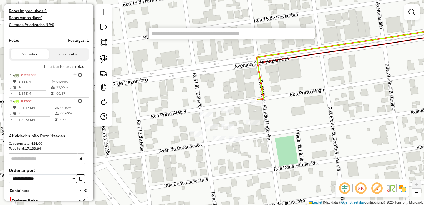
click at [359, 178] on div "Janela de atendimento Grade de atendimento Capacidade Transportadoras Veículos …" at bounding box center [212, 102] width 424 height 205
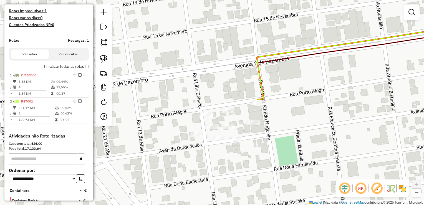
click at [359, 178] on div "Janela de atendimento Grade de atendimento Capacidade Transportadoras Veículos …" at bounding box center [212, 102] width 424 height 205
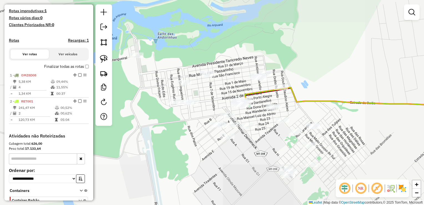
drag, startPoint x: 271, startPoint y: 144, endPoint x: 266, endPoint y: 93, distance: 51.2
click at [267, 96] on div "Janela de atendimento Grade de atendimento Capacidade Transportadoras Veículos …" at bounding box center [212, 102] width 424 height 205
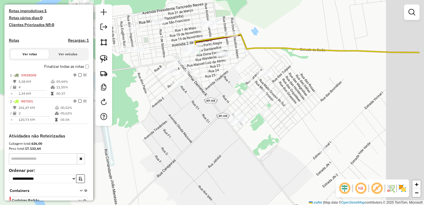
drag, startPoint x: 329, startPoint y: 115, endPoint x: 306, endPoint y: 88, distance: 35.4
click at [307, 89] on div "Janela de atendimento Grade de atendimento Capacidade Transportadoras Veículos …" at bounding box center [212, 102] width 424 height 205
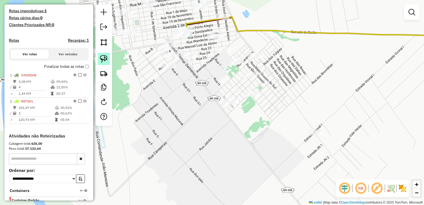
click at [105, 59] on img at bounding box center [104, 59] width 8 height 8
drag, startPoint x: 143, startPoint y: 49, endPoint x: 185, endPoint y: 40, distance: 42.9
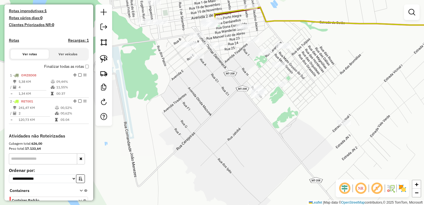
drag, startPoint x: 193, startPoint y: 39, endPoint x: 216, endPoint y: 31, distance: 24.2
click at [216, 31] on div "Janela de atendimento Grade de atendimento Capacidade Transportadoras Veículos …" at bounding box center [212, 102] width 424 height 205
drag, startPoint x: 212, startPoint y: 91, endPoint x: 168, endPoint y: 104, distance: 45.6
click at [170, 105] on div "Janela de atendimento Grade de atendimento Capacidade Transportadoras Veículos …" at bounding box center [212, 102] width 424 height 205
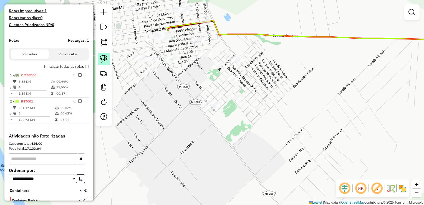
click at [104, 58] on img at bounding box center [104, 59] width 8 height 8
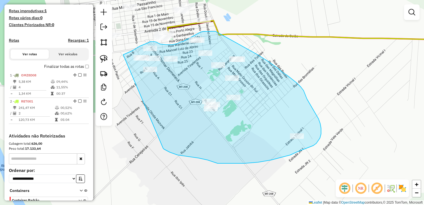
drag, startPoint x: 123, startPoint y: 55, endPoint x: 163, endPoint y: 148, distance: 101.6
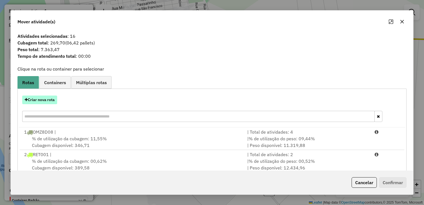
click at [44, 99] on button "Criar nova rota" at bounding box center [39, 99] width 35 height 9
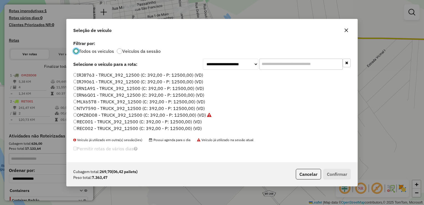
scroll to position [3, 2]
click at [94, 75] on label "IRJ8763 - TRUCK_392_12500 (C: 392,00 - P: 12500,00) (VD)" at bounding box center [138, 75] width 130 height 7
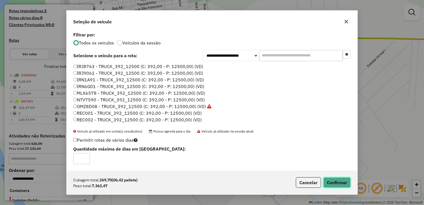
click at [337, 177] on button "Confirmar" at bounding box center [336, 182] width 27 height 11
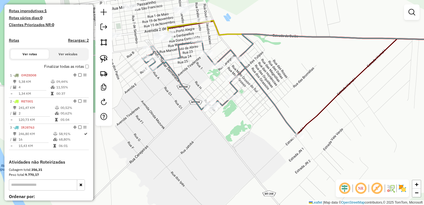
drag, startPoint x: 191, startPoint y: 78, endPoint x: 222, endPoint y: 110, distance: 44.5
click at [223, 111] on div "Janela de atendimento Grade de atendimento Capacidade Transportadoras Veículos …" at bounding box center [212, 102] width 424 height 205
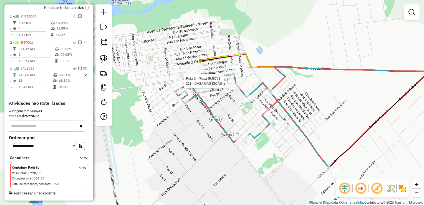
select select "**********"
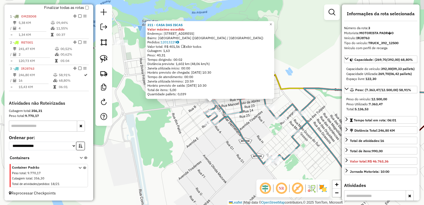
scroll to position [205, 0]
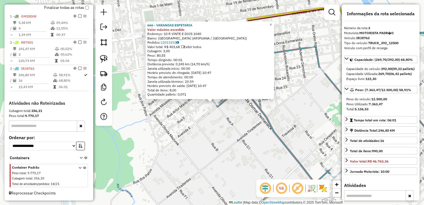
drag, startPoint x: 254, startPoint y: 131, endPoint x: 255, endPoint y: 105, distance: 26.1
click at [254, 131] on div "666 - VARANDAS ESPETARIA Valor máximo excedido Endereço: 10 R VINTE E DOIS 1040…" at bounding box center [212, 102] width 424 height 205
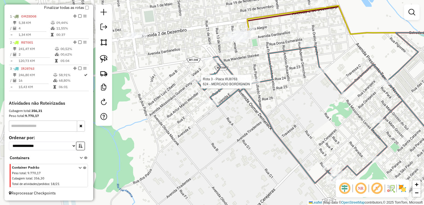
select select "**********"
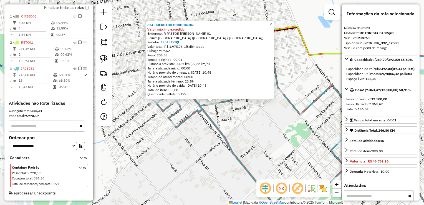
click at [243, 120] on div "624 - MERCADO BORDIGNON Valor máximo excedido Endereço: R PASTOR [PERSON_NAME] …" at bounding box center [212, 102] width 424 height 205
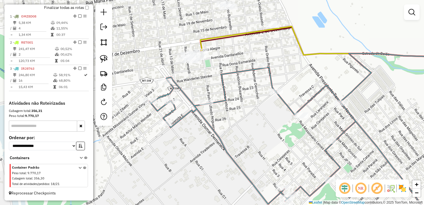
drag, startPoint x: 260, startPoint y: 135, endPoint x: 215, endPoint y: 100, distance: 57.0
click at [215, 100] on div "Janela de atendimento Grade de atendimento Capacidade Transportadoras Veículos …" at bounding box center [212, 102] width 424 height 205
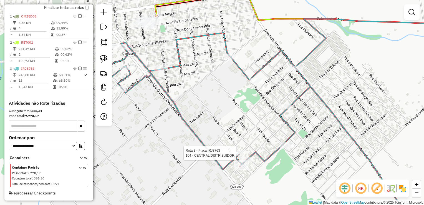
select select "**********"
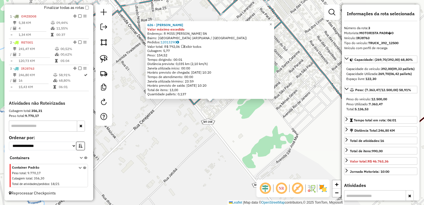
click at [217, 124] on div "626 - [PERSON_NAME] Valor máximo excedido Endereço: R MISS [PERSON_NAME] SN Bai…" at bounding box center [212, 102] width 424 height 205
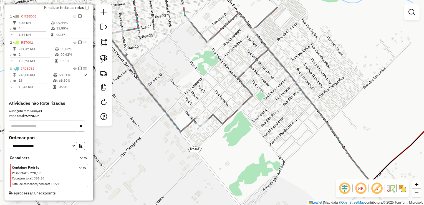
drag, startPoint x: 234, startPoint y: 128, endPoint x: 221, endPoint y: 137, distance: 16.3
click at [221, 138] on div "Janela de atendimento Grade de atendimento Capacidade Transportadoras Veículos …" at bounding box center [212, 102] width 424 height 205
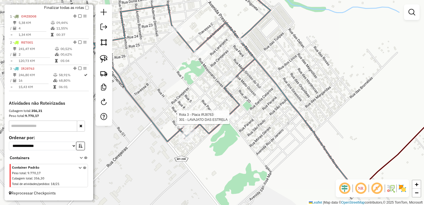
select select "**********"
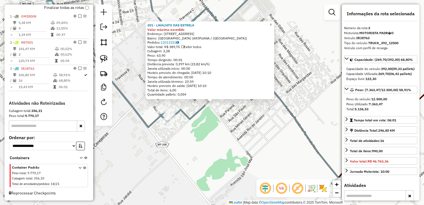
click at [225, 130] on div "301 - LAVAJATO DAS ESTRELA Valor máximo excedido Endereço: 10A RUA [GEOGRAPHIC_…" at bounding box center [212, 102] width 424 height 205
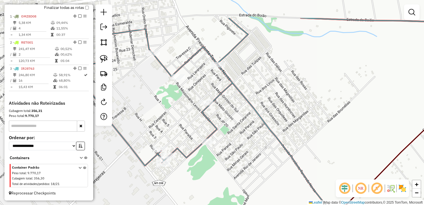
drag, startPoint x: 223, startPoint y: 99, endPoint x: 214, endPoint y: 135, distance: 36.5
click at [220, 146] on div "Janela de atendimento Grade de atendimento Capacidade Transportadoras Veículos …" at bounding box center [212, 102] width 424 height 205
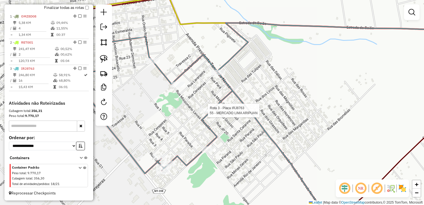
select select "**********"
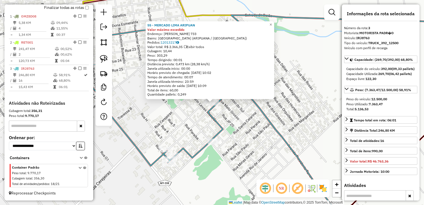
click at [188, 125] on div "55 - MERCADO LIMA ARIPUAN Valor máximo excedido Endereço: [PERSON_NAME] 733 Bai…" at bounding box center [212, 102] width 424 height 205
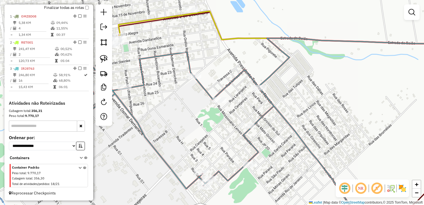
drag, startPoint x: 184, startPoint y: 116, endPoint x: 220, endPoint y: 124, distance: 36.3
click at [220, 139] on div "Janela de atendimento Grade de atendimento Capacidade Transportadoras Veículos …" at bounding box center [212, 102] width 424 height 205
click at [217, 103] on div at bounding box center [220, 100] width 14 height 6
select select "**********"
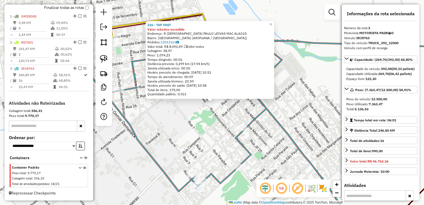
click at [251, 124] on icon at bounding box center [207, 139] width 295 height 171
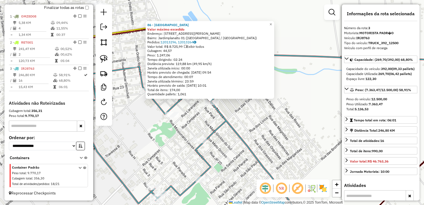
click at [163, 133] on div "86 - [GEOGRAPHIC_DATA] Valor máximo excedido Endereço: R [PERSON_NAME] 1 Bairro…" at bounding box center [212, 102] width 424 height 205
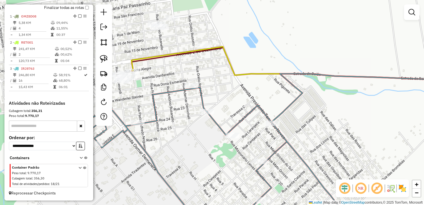
drag, startPoint x: 182, startPoint y: 137, endPoint x: 214, endPoint y: 125, distance: 33.7
click at [222, 148] on div "Janela de atendimento Grade de atendimento Capacidade Transportadoras Veículos …" at bounding box center [212, 102] width 424 height 205
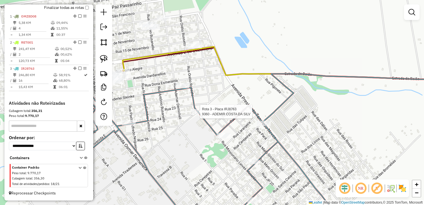
select select "**********"
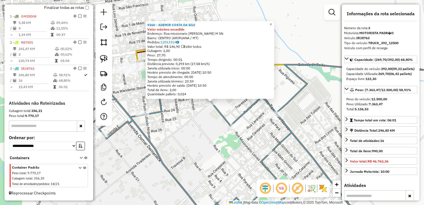
click at [203, 117] on div "9360 - ADEMIR COSTA DA SILV Valor máximo excedido Endereço: Rua missionario [PE…" at bounding box center [212, 102] width 424 height 205
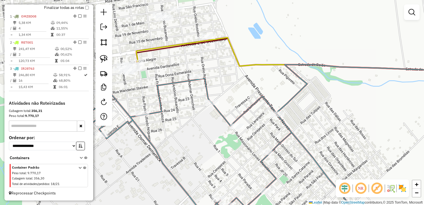
select select "**********"
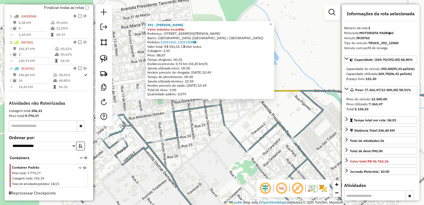
click at [196, 128] on div "391 - LENNAS LANCHONETE Valor máximo excedido Endereço: [STREET_ADDRESS][PERSON…" at bounding box center [212, 102] width 424 height 205
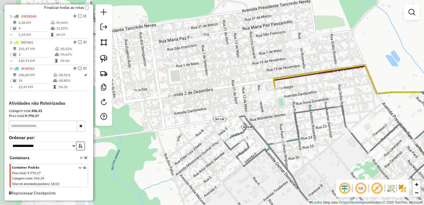
drag, startPoint x: 200, startPoint y: 130, endPoint x: 319, endPoint y: 131, distance: 119.0
click at [319, 131] on div "Janela de atendimento Grade de atendimento Capacidade Transportadoras Veículos …" at bounding box center [212, 102] width 424 height 205
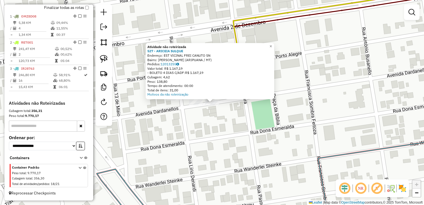
click at [214, 120] on div "Atividade não roteirizada 527 - ARICEIA SULQUE Endereço: EST VICINAL FREI CANUT…" at bounding box center [212, 102] width 424 height 205
click at [199, 126] on div "Atividade não roteirizada 527 - ARICEIA SULQUE Endereço: EST VICINAL FREI CANUT…" at bounding box center [212, 102] width 424 height 205
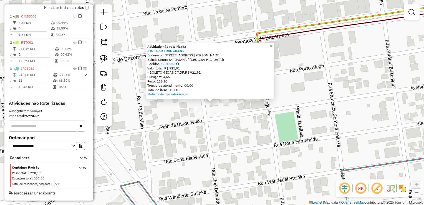
click at [201, 130] on div "Atividade não roteirizada 240 - BAR FRANCILENE Endereço: [STREET_ADDRESS][PERSO…" at bounding box center [212, 102] width 424 height 205
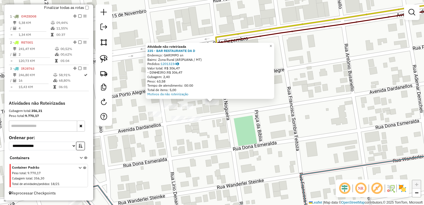
click at [210, 117] on div "Atividade não roteirizada 335 - BAR RESTAURANTE DA D Endereço: GARIMPO sn Bairr…" at bounding box center [212, 102] width 424 height 205
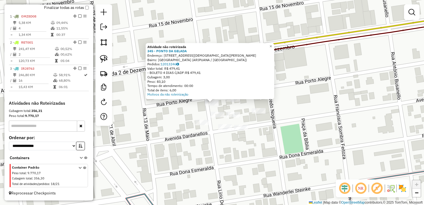
click at [197, 144] on div "Atividade não roteirizada 345 - PONTO DA GELADA Endereço: R MISSIONARIO [PERSON…" at bounding box center [212, 102] width 424 height 205
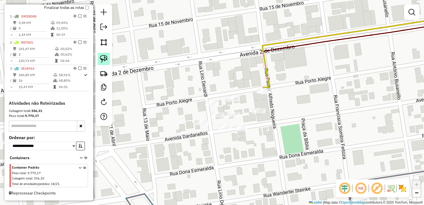
click at [101, 60] on img at bounding box center [104, 59] width 8 height 8
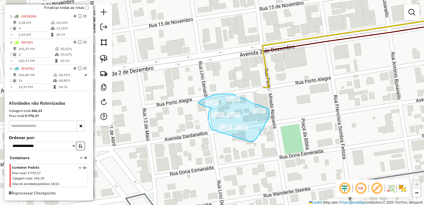
drag, startPoint x: 211, startPoint y: 129, endPoint x: 251, endPoint y: 142, distance: 41.8
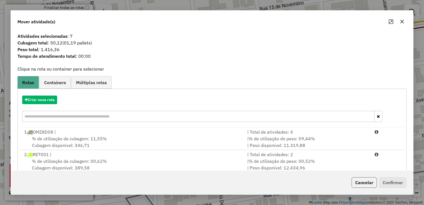
click at [363, 183] on button "Cancelar" at bounding box center [363, 182] width 25 height 11
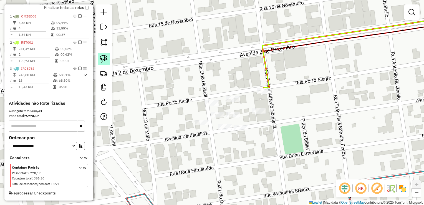
click at [102, 60] on img at bounding box center [104, 59] width 8 height 8
drag, startPoint x: 213, startPoint y: 125, endPoint x: 226, endPoint y: 140, distance: 19.6
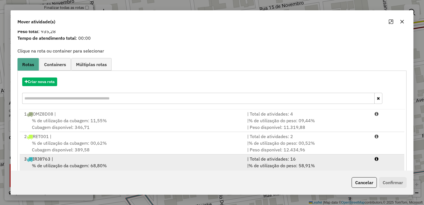
scroll to position [33, 0]
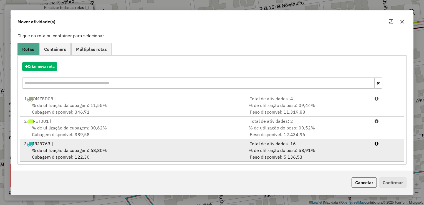
click at [109, 156] on div "% de utilização da cubagem: 68,80% Cubagem disponível: 122,30" at bounding box center [132, 153] width 223 height 13
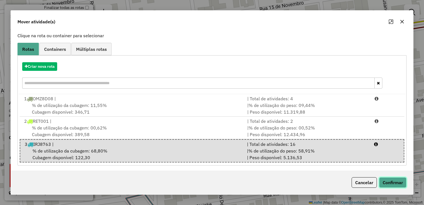
click at [380, 181] on button "Confirmar" at bounding box center [392, 182] width 27 height 11
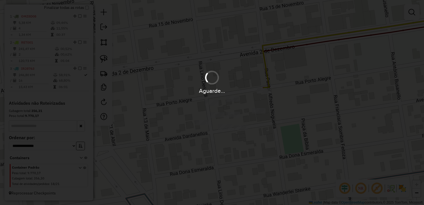
scroll to position [0, 0]
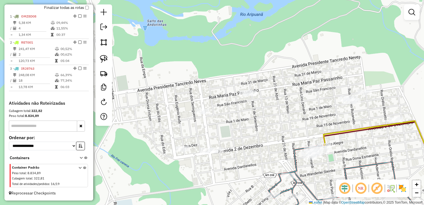
drag, startPoint x: 340, startPoint y: 111, endPoint x: 327, endPoint y: 115, distance: 13.0
click at [342, 126] on div "Janela de atendimento Grade de atendimento Capacidade Transportadoras Veículos …" at bounding box center [212, 102] width 424 height 205
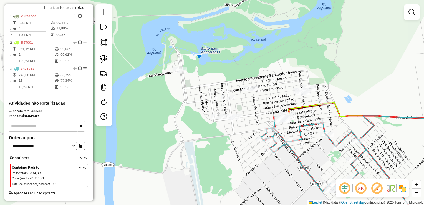
drag, startPoint x: 256, startPoint y: 129, endPoint x: 253, endPoint y: 125, distance: 4.6
click at [255, 126] on div "Janela de atendimento Grade de atendimento Capacidade Transportadoras Veículos …" at bounding box center [212, 102] width 424 height 205
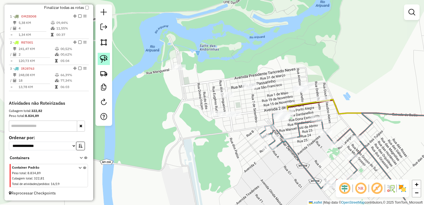
click at [103, 60] on img at bounding box center [104, 59] width 8 height 8
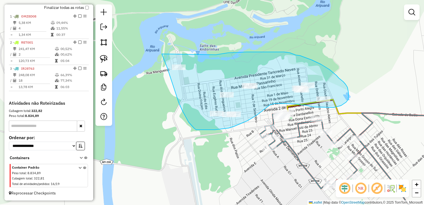
drag, startPoint x: 276, startPoint y: 52, endPoint x: 161, endPoint y: 51, distance: 115.1
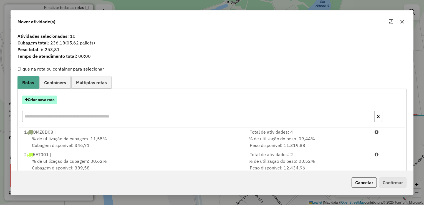
click at [45, 98] on button "Criar nova rota" at bounding box center [39, 99] width 35 height 9
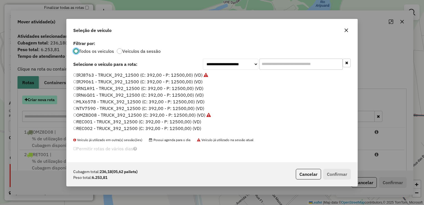
scroll to position [3, 2]
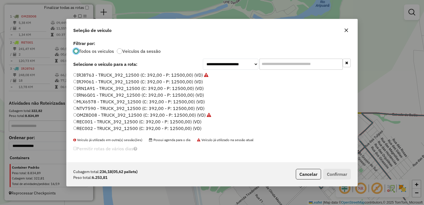
click at [85, 81] on label "IRJ9061 - TRUCK_392_12500 (C: 392,00 - P: 12500,00) (VD)" at bounding box center [138, 81] width 130 height 7
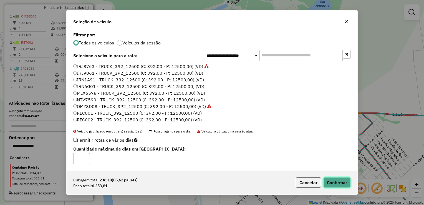
click at [328, 182] on button "Confirmar" at bounding box center [336, 182] width 27 height 11
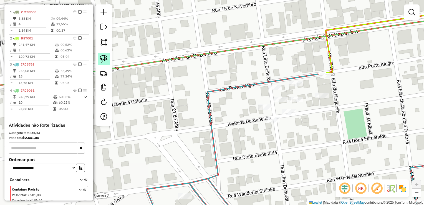
click at [104, 54] on link at bounding box center [104, 59] width 12 height 12
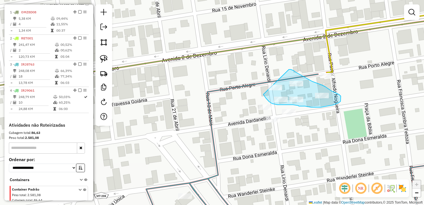
drag, startPoint x: 289, startPoint y: 69, endPoint x: 253, endPoint y: 80, distance: 37.5
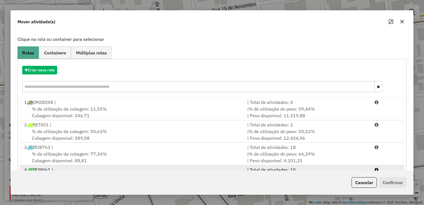
scroll to position [56, 0]
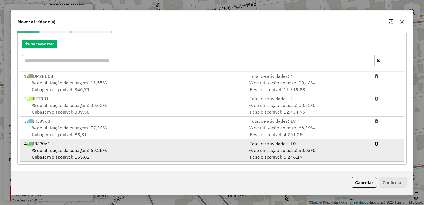
click at [85, 150] on span "% de utilização da cubagem: 60,25%" at bounding box center [69, 150] width 75 height 6
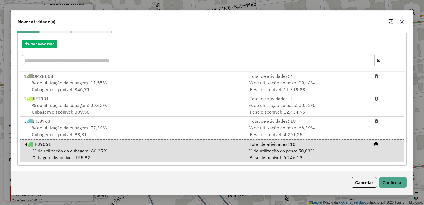
click at [396, 173] on div "Cancelar Confirmar" at bounding box center [212, 182] width 402 height 24
click at [396, 181] on button "Confirmar" at bounding box center [392, 182] width 27 height 11
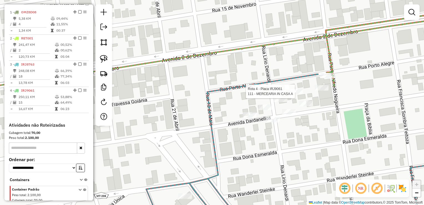
scroll to position [232, 0]
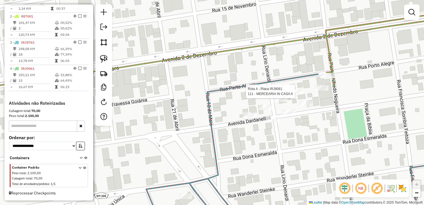
select select "**********"
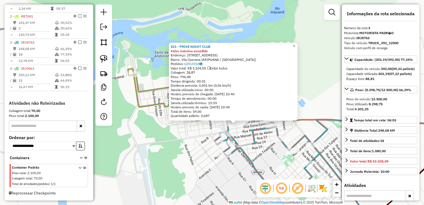
click at [270, 151] on div "521 - PRIVE NIGHT CLUB Valor máximo excedido Endereço: [STREET_ADDRESS] Bairro:…" at bounding box center [212, 102] width 424 height 205
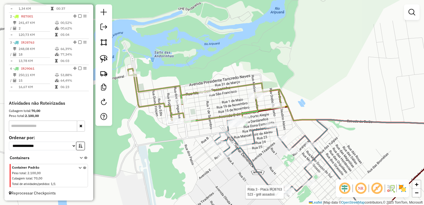
select select "**********"
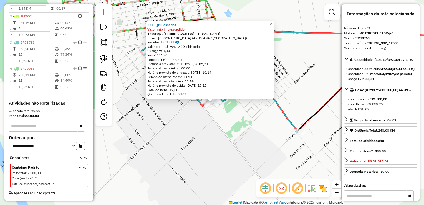
drag, startPoint x: 252, startPoint y: 123, endPoint x: 252, endPoint y: 119, distance: 3.3
click at [252, 123] on div "523 - grill assados Valor máximo excedido Endereço: [STREET_ADDRESS][PERSON_NAM…" at bounding box center [212, 102] width 424 height 205
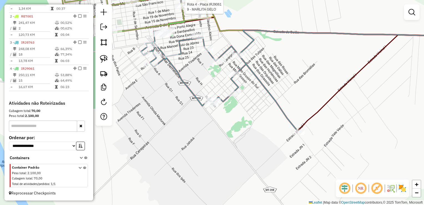
select select "**********"
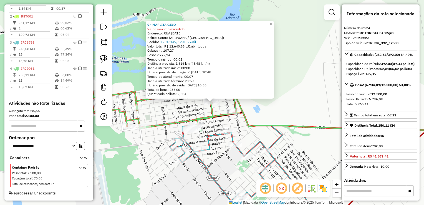
click at [301, 54] on div "9 - MARLITA GELO Valor máximo excedido Endereço: [STREET_ADDRESS][DATE] [GEOGRA…" at bounding box center [212, 102] width 424 height 205
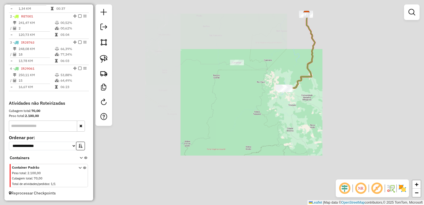
drag, startPoint x: 102, startPoint y: 56, endPoint x: 202, endPoint y: 56, distance: 99.3
click at [102, 56] on img at bounding box center [104, 59] width 8 height 8
drag, startPoint x: 238, startPoint y: 47, endPoint x: 222, endPoint y: 79, distance: 35.6
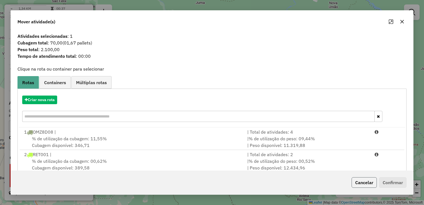
click at [364, 180] on button "Cancelar" at bounding box center [363, 182] width 25 height 11
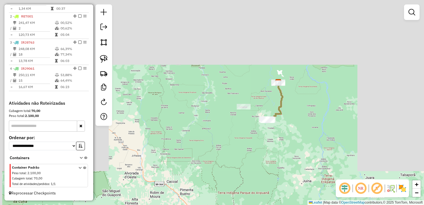
drag, startPoint x: 295, startPoint y: 111, endPoint x: 266, endPoint y: 120, distance: 29.6
click at [268, 128] on div "Janela de atendimento Grade de atendimento Capacidade Transportadoras Veículos …" at bounding box center [212, 102] width 424 height 205
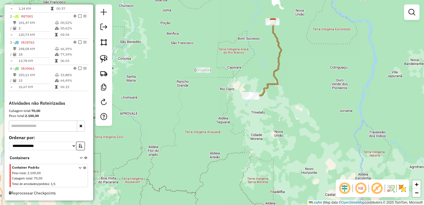
drag, startPoint x: 294, startPoint y: 106, endPoint x: 271, endPoint y: 122, distance: 27.9
click at [281, 118] on div "Janela de atendimento Grade de atendimento Capacidade Transportadoras Veículos …" at bounding box center [212, 102] width 424 height 205
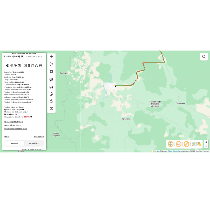
scroll to position [10, 0]
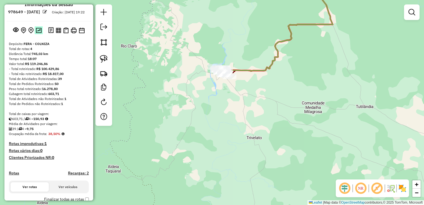
click at [38, 33] on img at bounding box center [39, 30] width 6 height 5
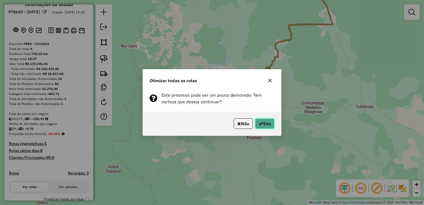
click at [270, 120] on button "Sim" at bounding box center [264, 123] width 19 height 11
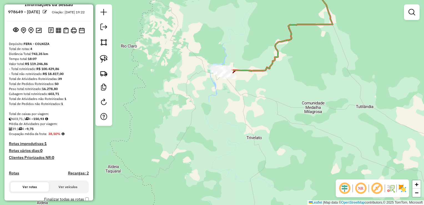
drag, startPoint x: 102, startPoint y: 29, endPoint x: 110, endPoint y: 31, distance: 8.2
click at [102, 29] on em at bounding box center [103, 27] width 7 height 7
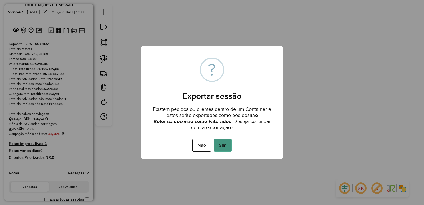
click at [224, 146] on button "Sim" at bounding box center [223, 145] width 18 height 13
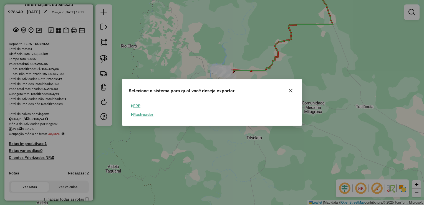
click at [131, 107] on button "ERP" at bounding box center [136, 105] width 14 height 9
select select "**"
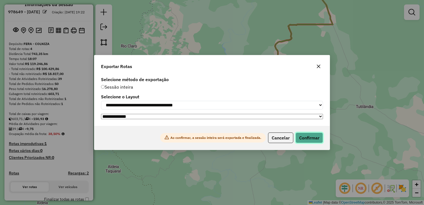
click at [309, 137] on button "Confirmar" at bounding box center [308, 137] width 27 height 11
